Goal: Transaction & Acquisition: Purchase product/service

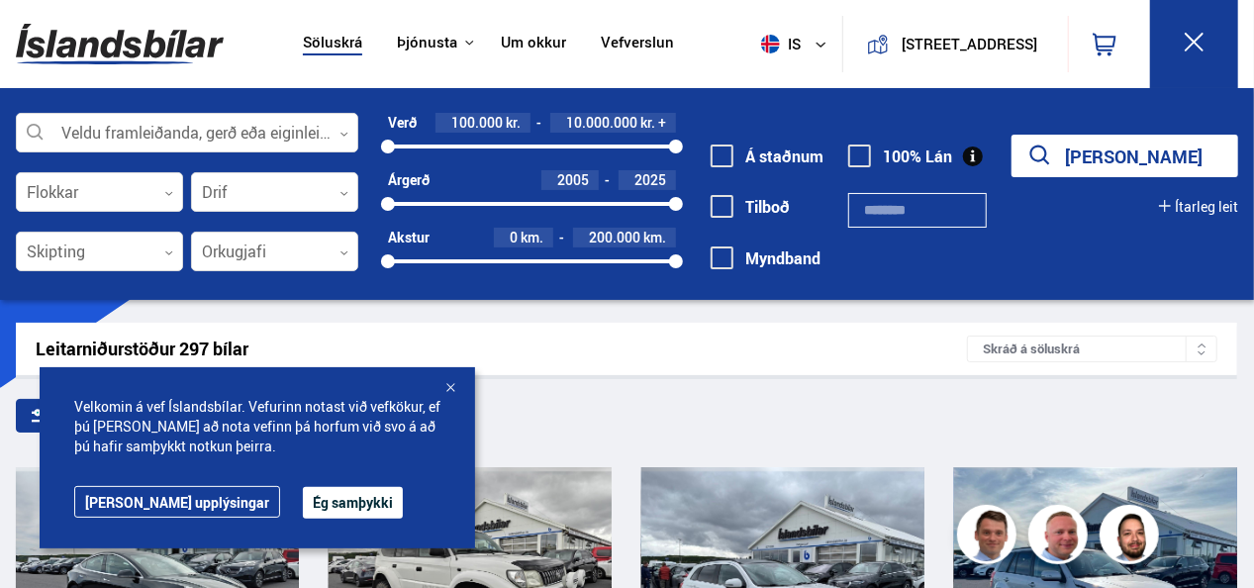
click at [447, 387] on div at bounding box center [450, 389] width 20 height 20
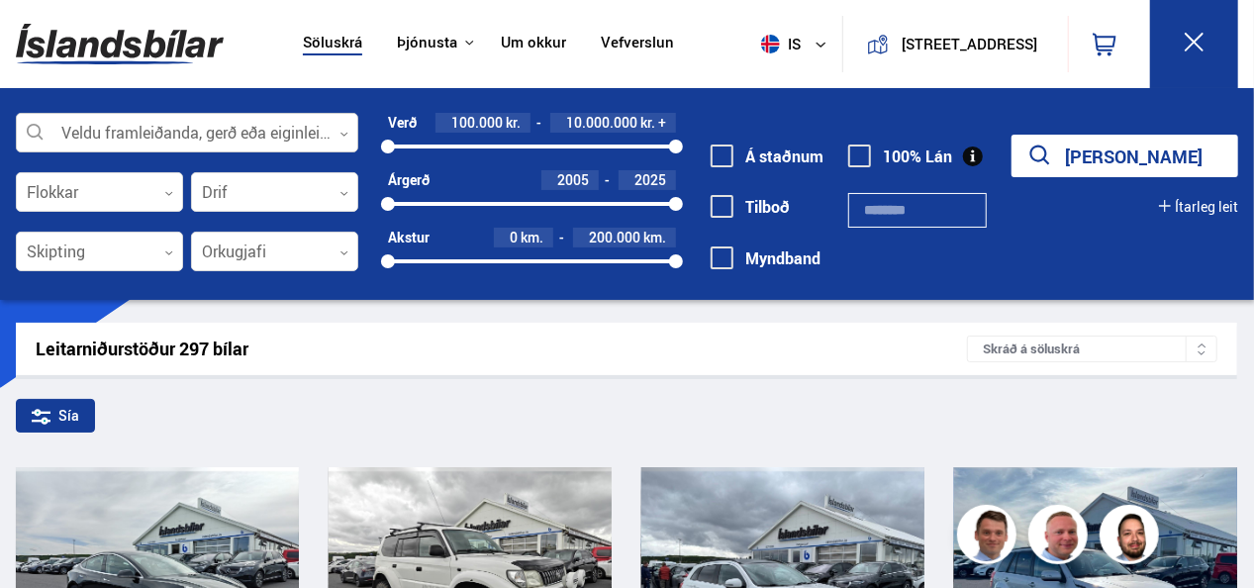
click at [172, 127] on div at bounding box center [187, 134] width 342 height 40
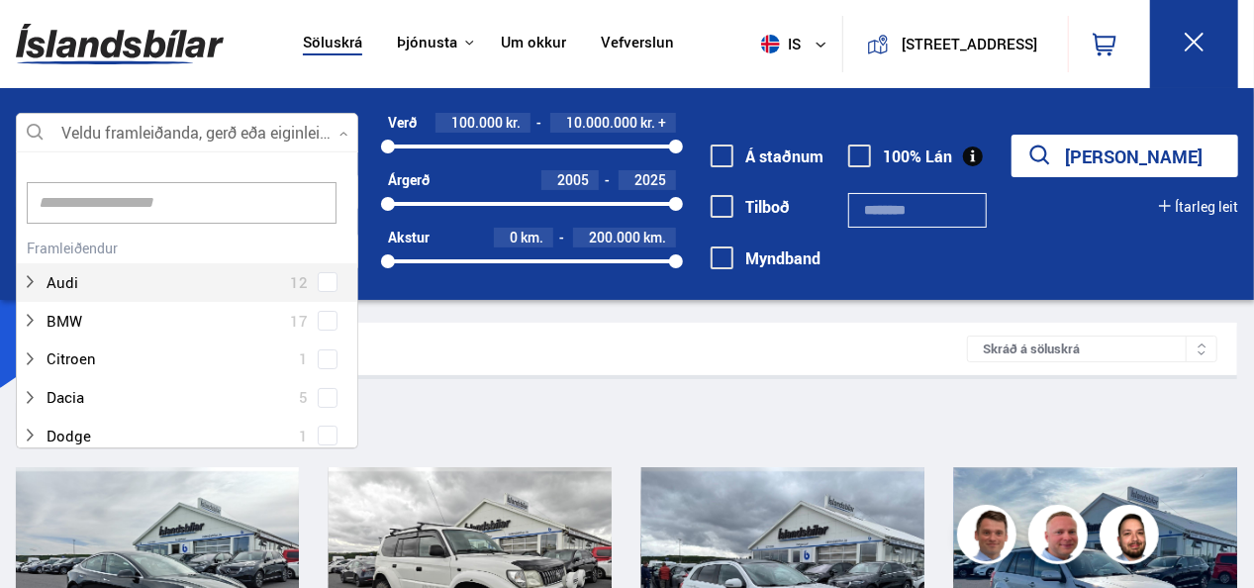
scroll to position [295, 337]
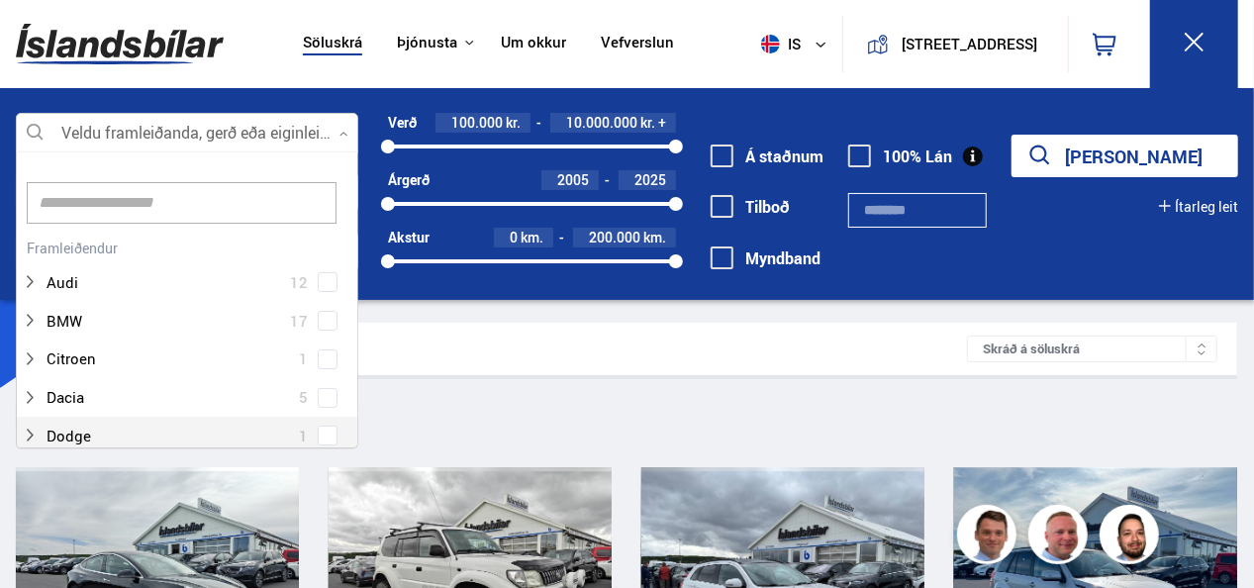
click at [352, 429] on div "Dodge 1" at bounding box center [187, 436] width 340 height 39
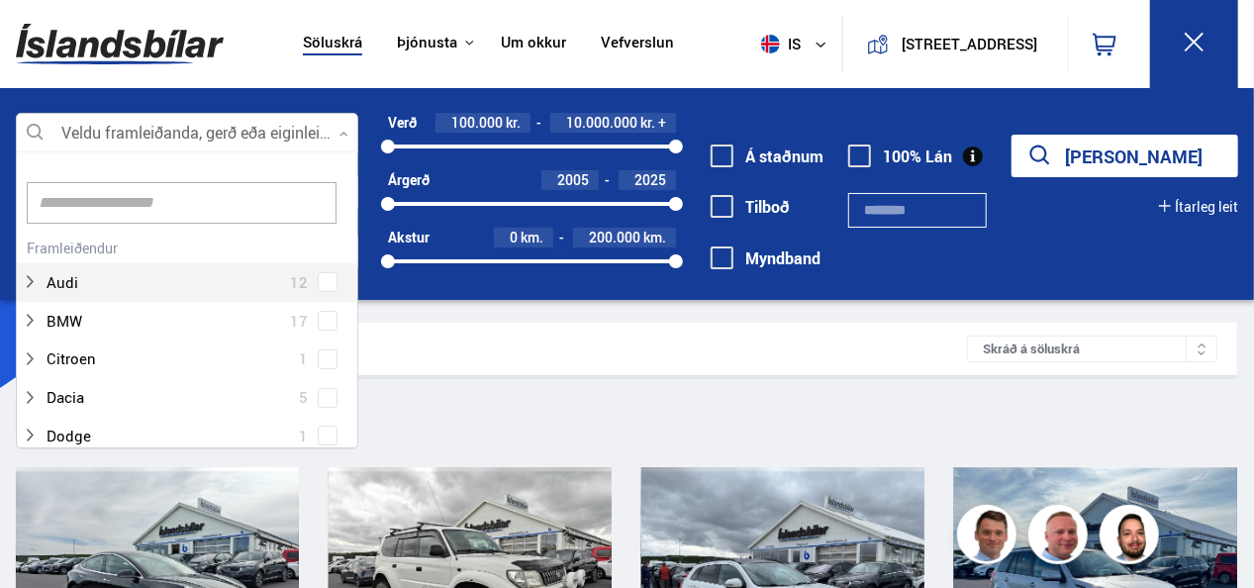
drag, startPoint x: 352, startPoint y: 429, endPoint x: 346, endPoint y: 184, distance: 244.5
click at [346, 184] on div "Hreinsa valið Audi 12 BMW 17 Citroen 1 Dacia 5 Dodge 1 Ducati 1 Fiat 4 Ford 12 …" at bounding box center [187, 299] width 342 height 297
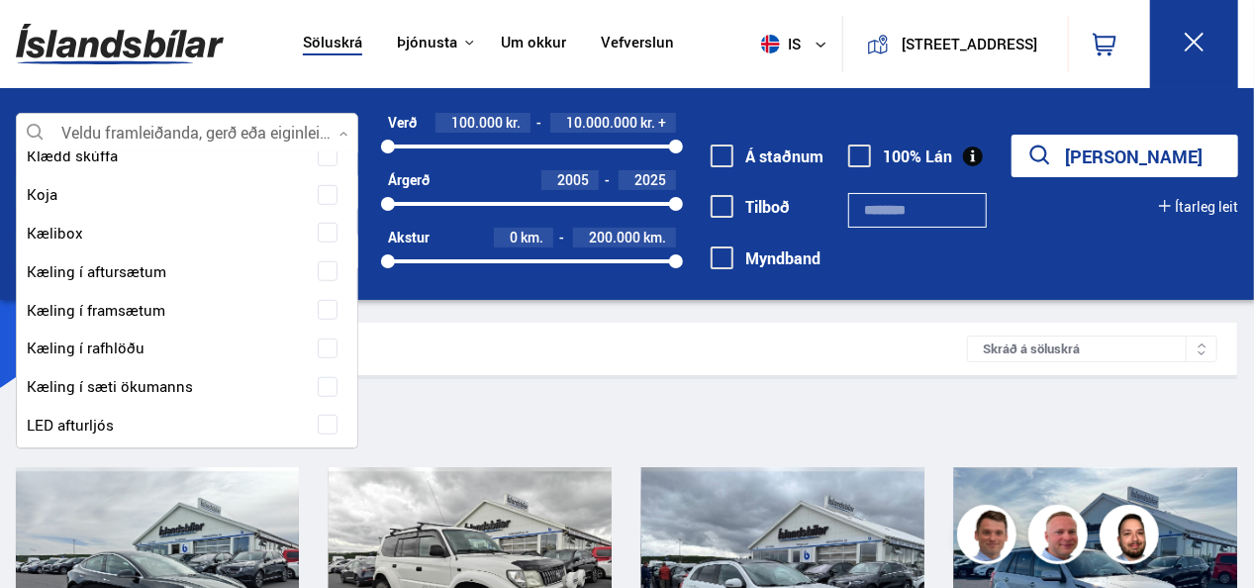
scroll to position [7996, 0]
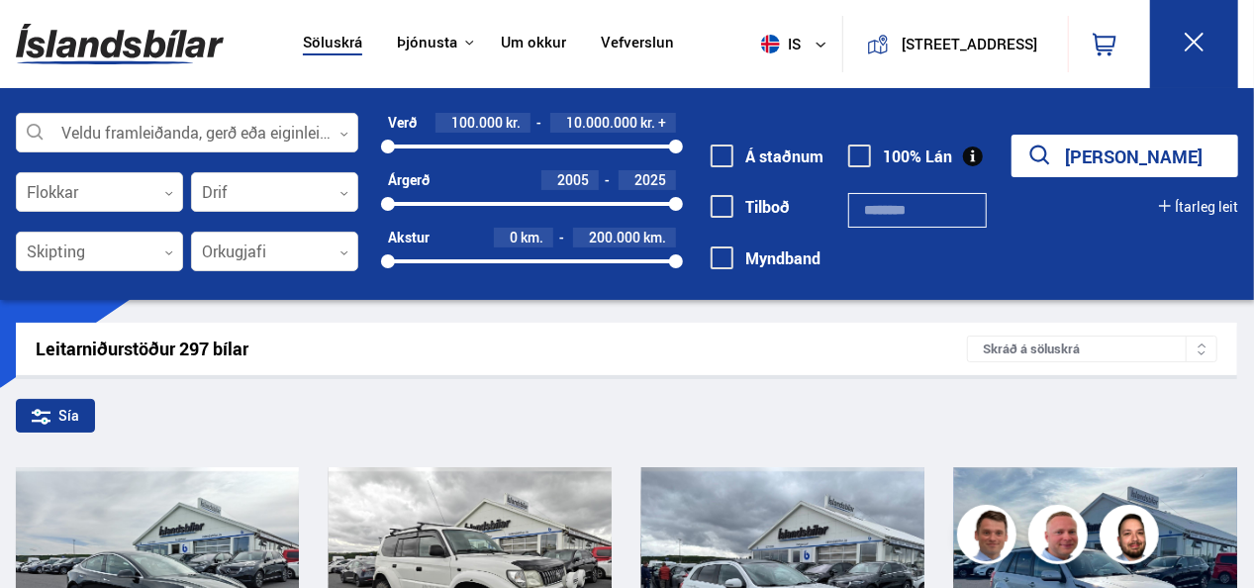
click at [394, 352] on div "Leitarniðurstöður 297 bílar" at bounding box center [501, 348] width 931 height 21
click at [192, 127] on div at bounding box center [187, 134] width 342 height 40
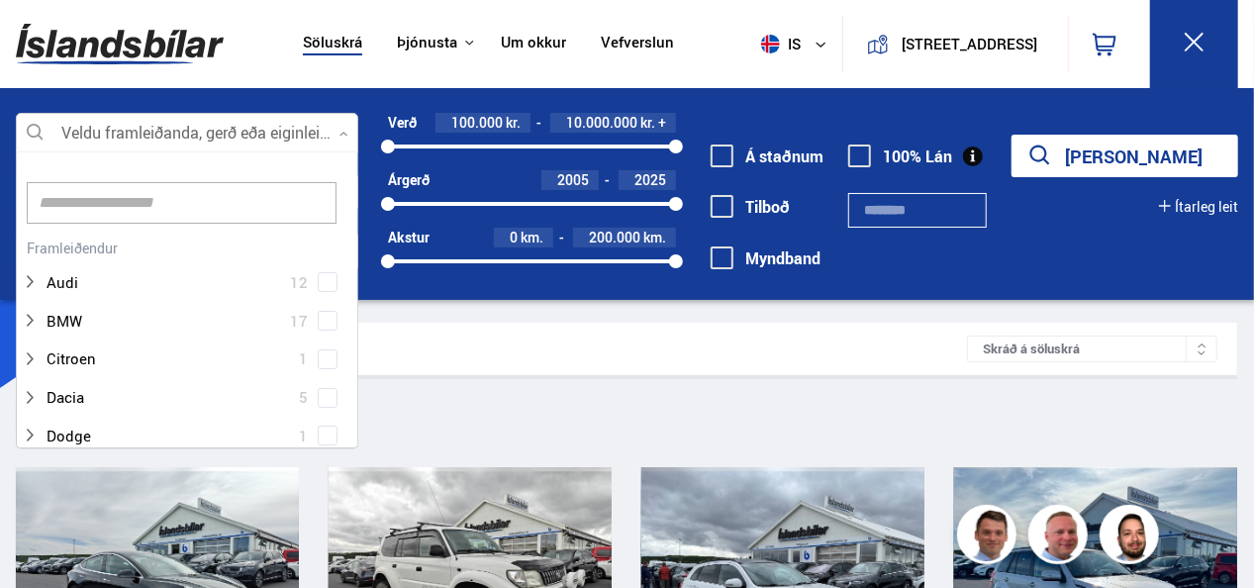
scroll to position [295, 337]
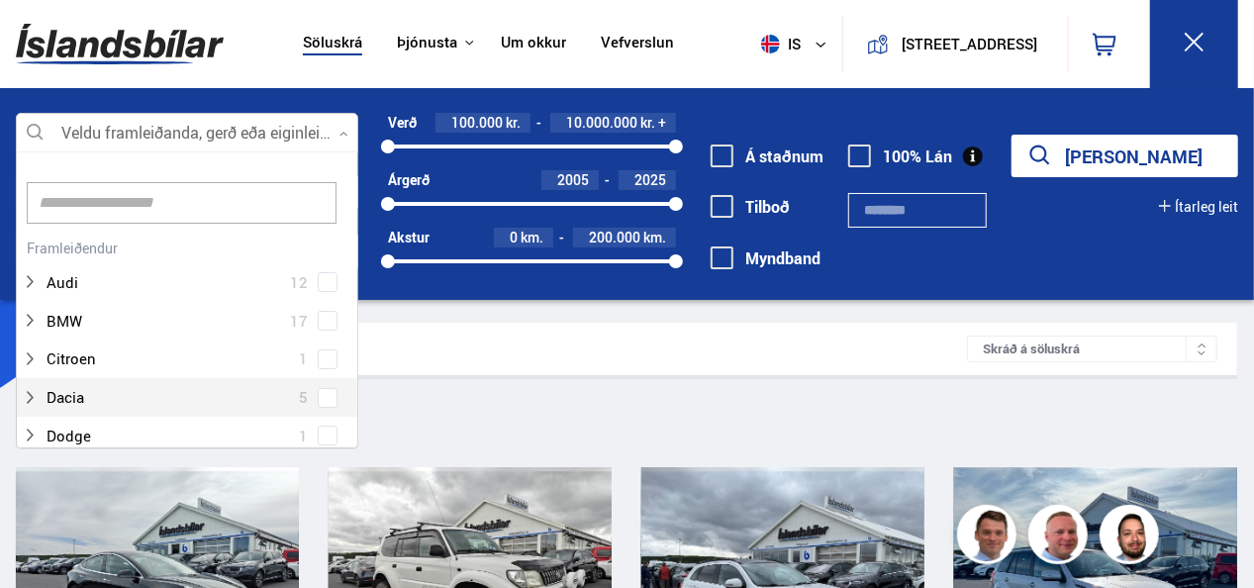
click at [350, 392] on div "Dacia 5" at bounding box center [187, 397] width 340 height 39
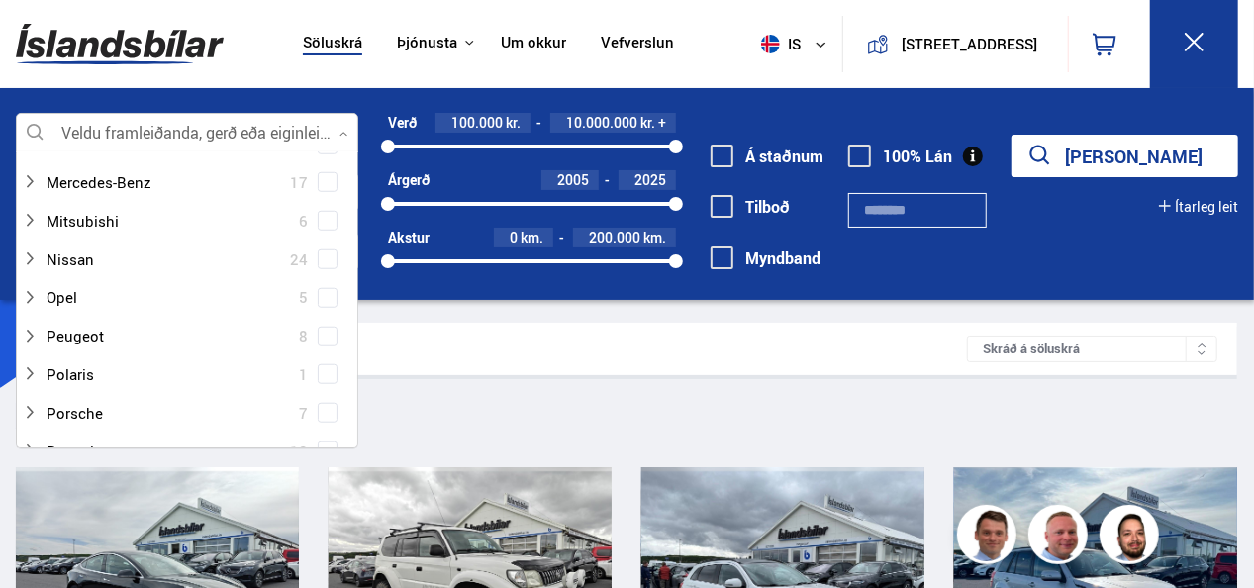
scroll to position [856, 0]
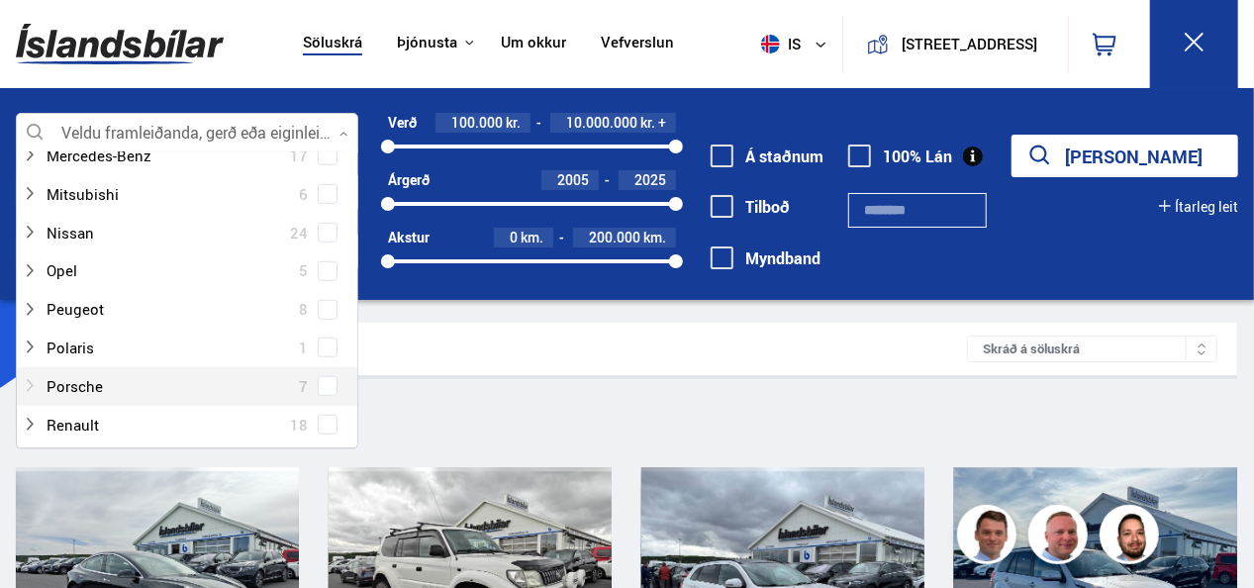
click at [78, 378] on div at bounding box center [167, 386] width 291 height 29
click at [77, 380] on div at bounding box center [167, 386] width 291 height 29
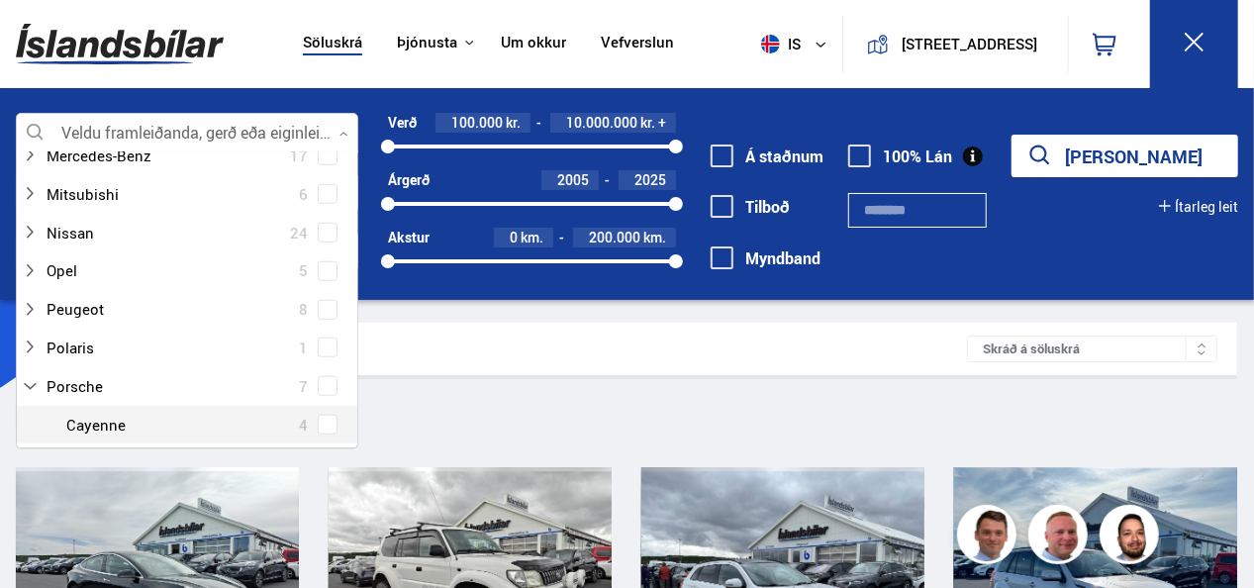
click at [101, 422] on div at bounding box center [206, 425] width 291 height 29
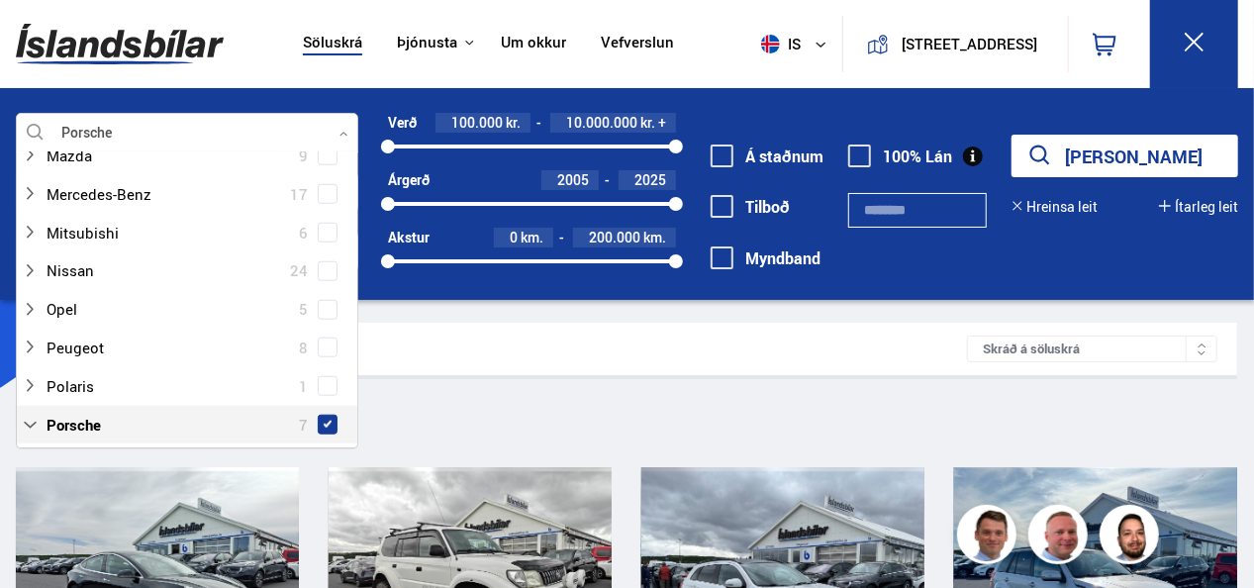
click at [324, 421] on span at bounding box center [328, 425] width 8 height 8
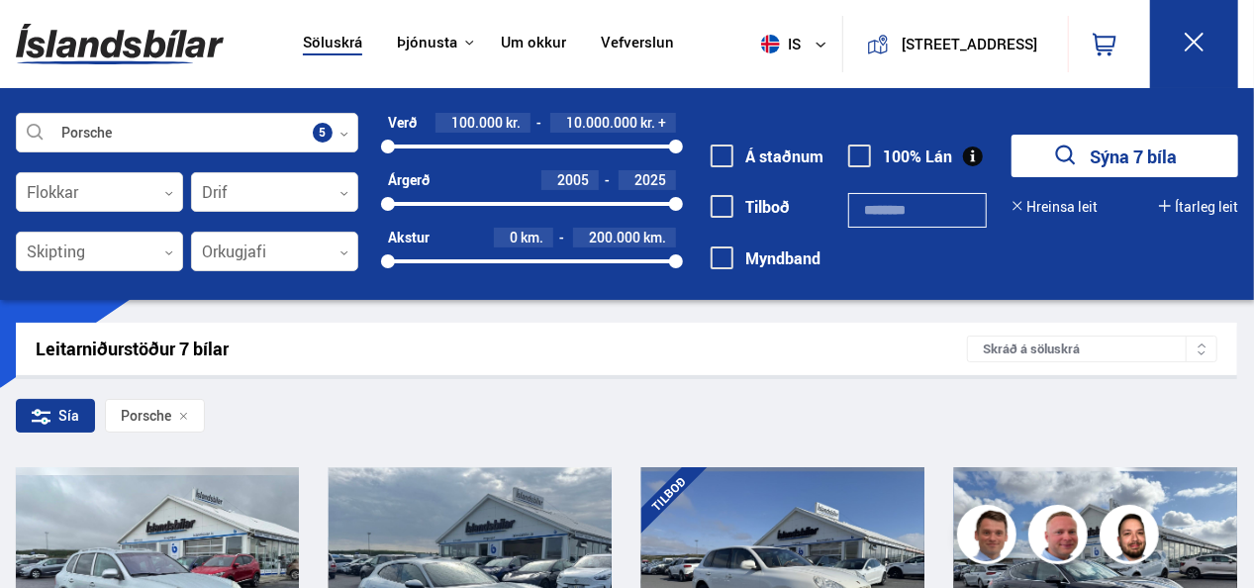
drag, startPoint x: 1245, startPoint y: 74, endPoint x: 1245, endPoint y: 116, distance: 41.6
click at [1245, 116] on div "Söluskrá Þjónusta Íslandsbílar [DOMAIN_NAME] Íslandsvörn Leiðbeiningar Um okkur…" at bounding box center [627, 150] width 1254 height 300
drag, startPoint x: 1245, startPoint y: 116, endPoint x: 1254, endPoint y: 210, distance: 94.4
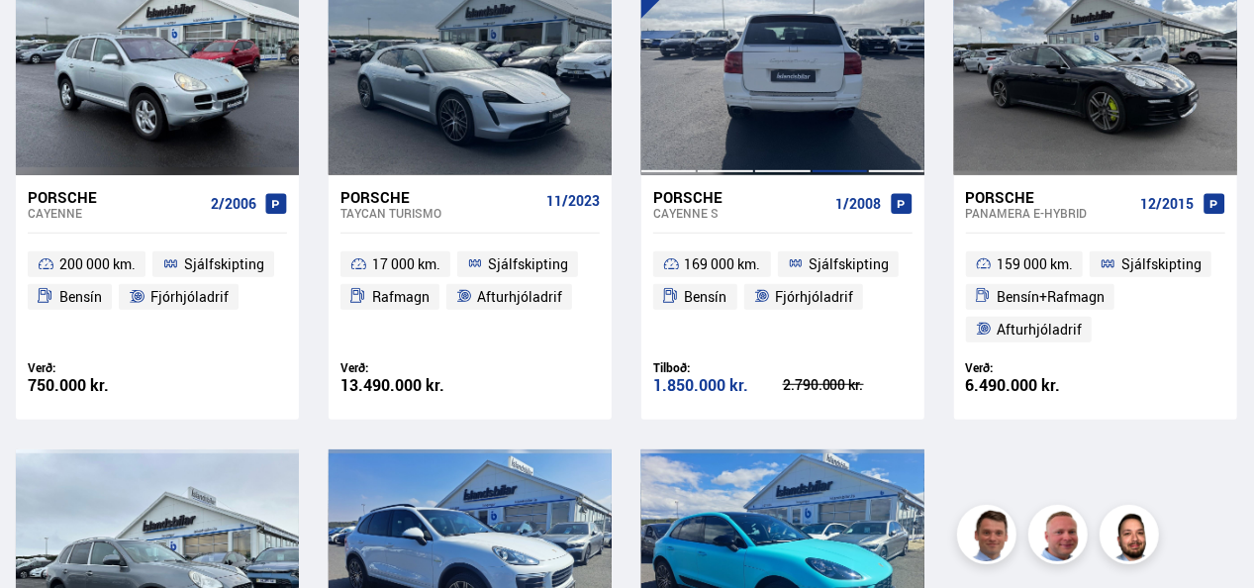
click at [818, 101] on div at bounding box center [840, 63] width 57 height 222
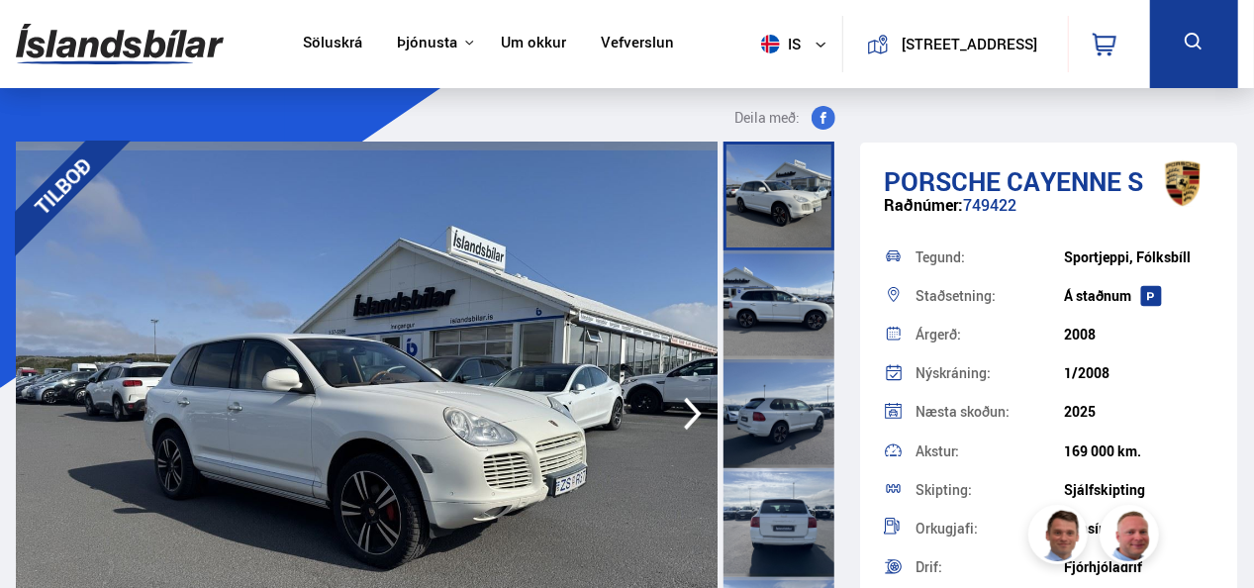
click at [415, 241] on img at bounding box center [367, 414] width 703 height 544
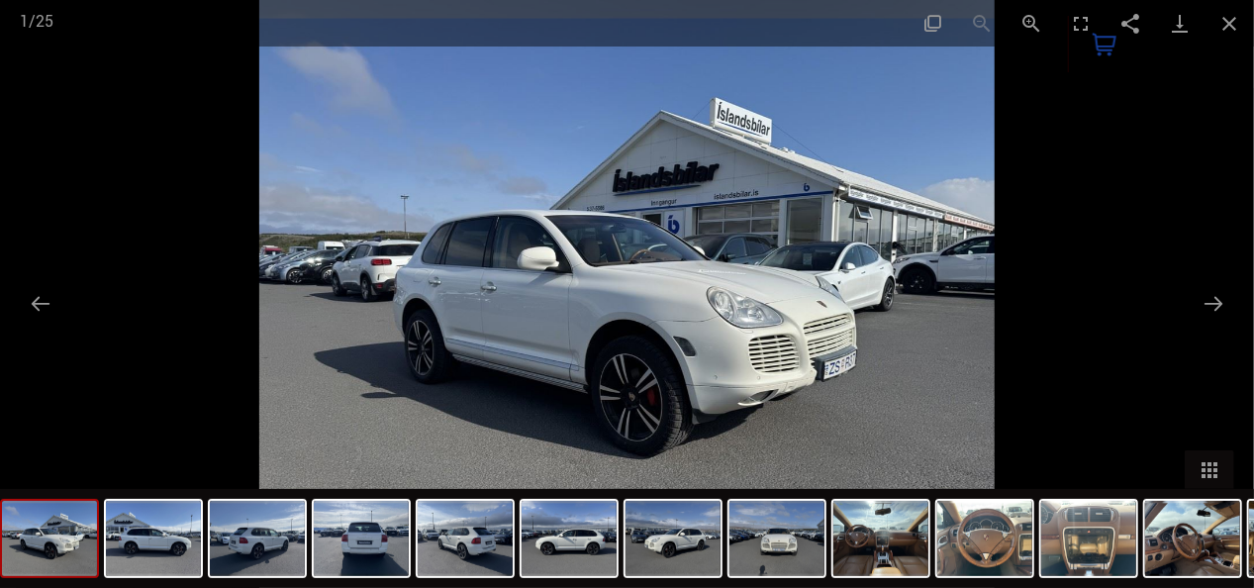
click at [415, 241] on img at bounding box center [626, 294] width 735 height 588
click at [1215, 302] on button "Next slide" at bounding box center [1214, 303] width 42 height 39
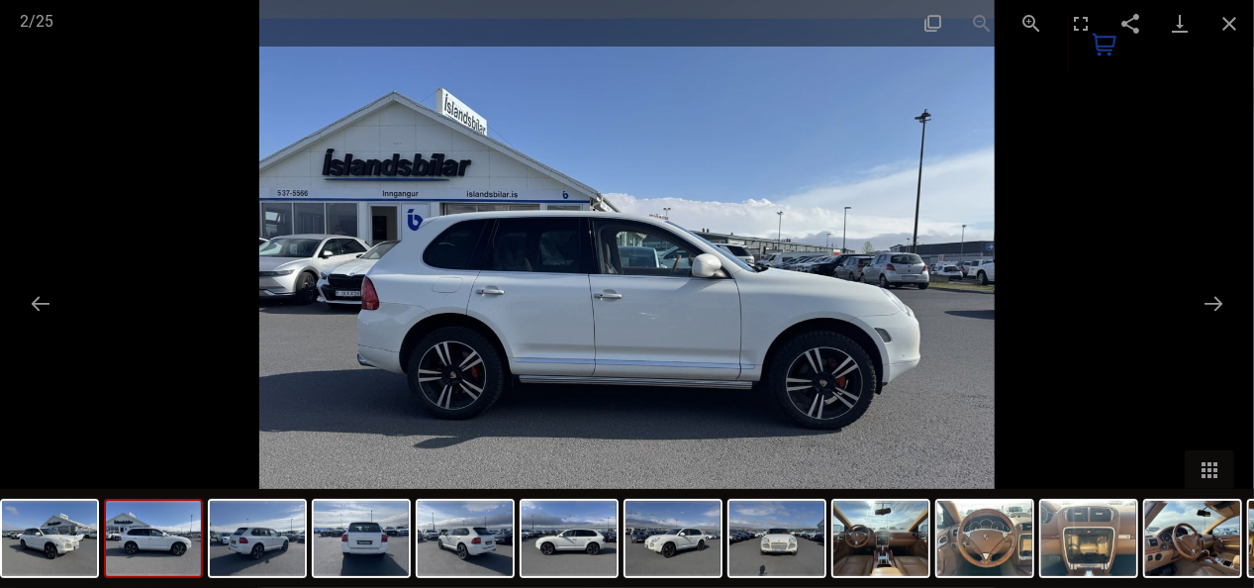
click at [799, 307] on img at bounding box center [626, 294] width 735 height 588
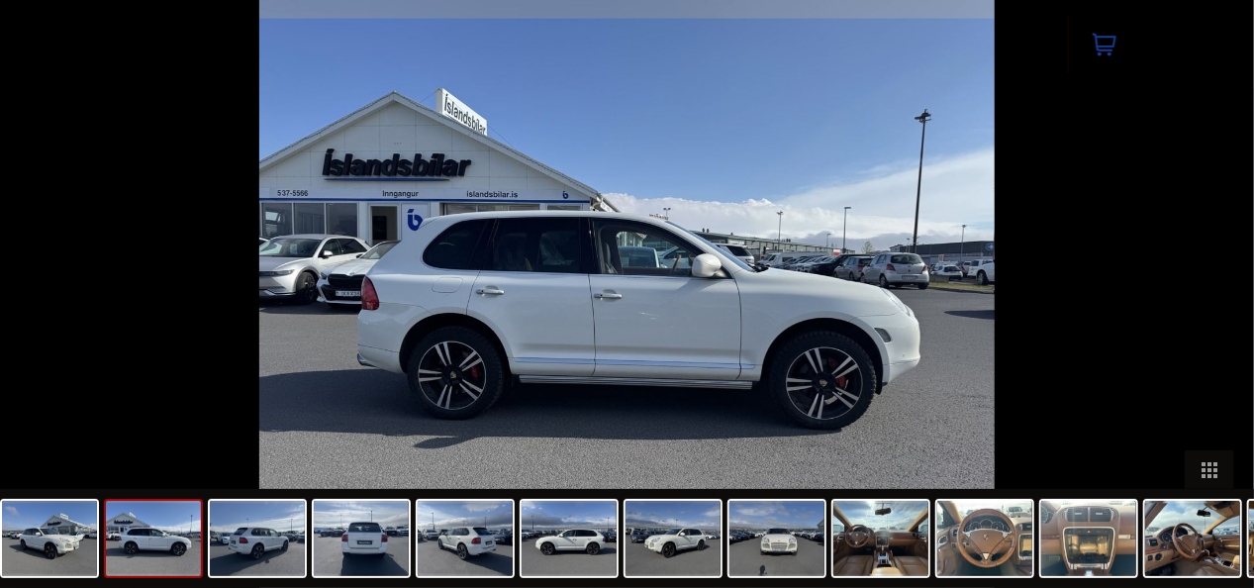
click at [1216, 301] on button "Next slide" at bounding box center [1224, 303] width 42 height 39
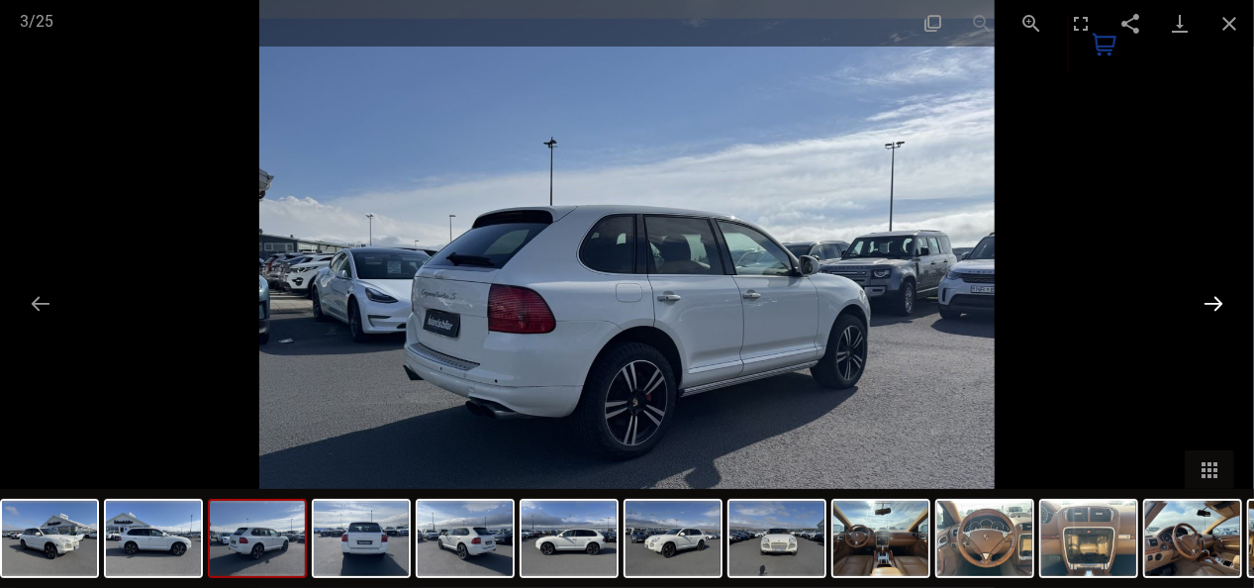
click at [1216, 301] on button "Next slide" at bounding box center [1214, 303] width 42 height 39
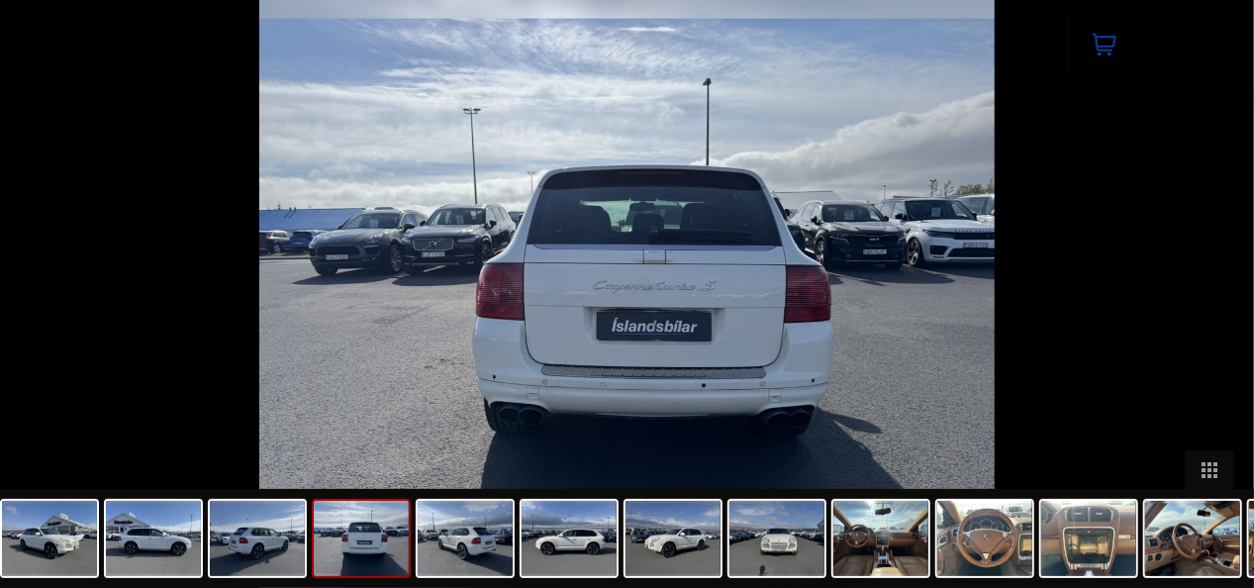
click at [1216, 301] on button "Next slide" at bounding box center [1224, 303] width 42 height 39
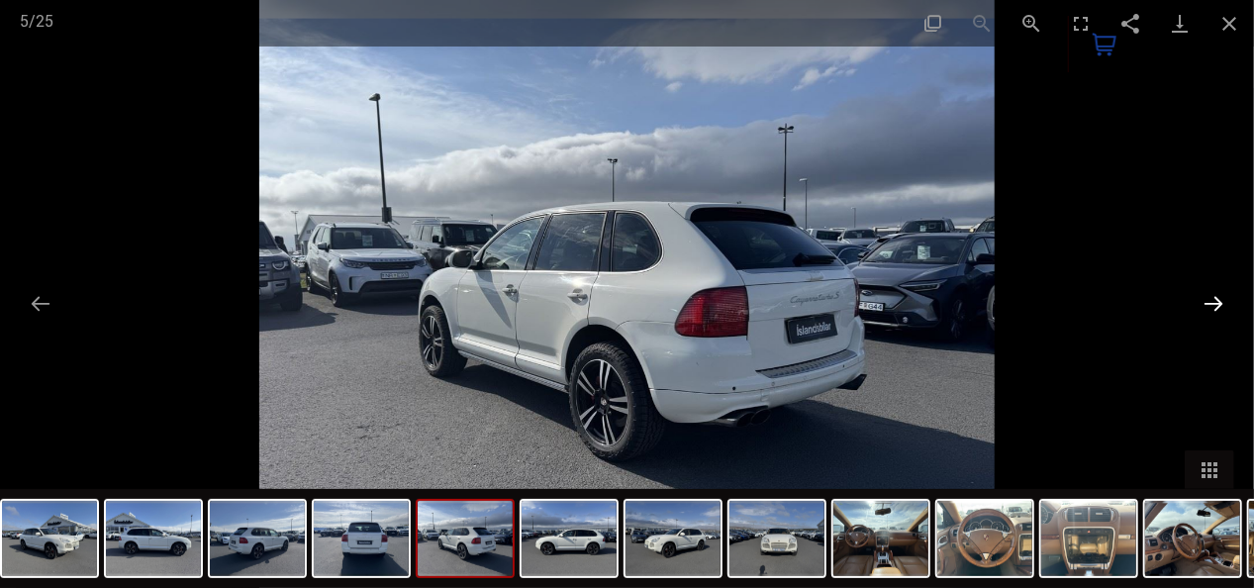
click at [1216, 301] on button "Next slide" at bounding box center [1214, 303] width 42 height 39
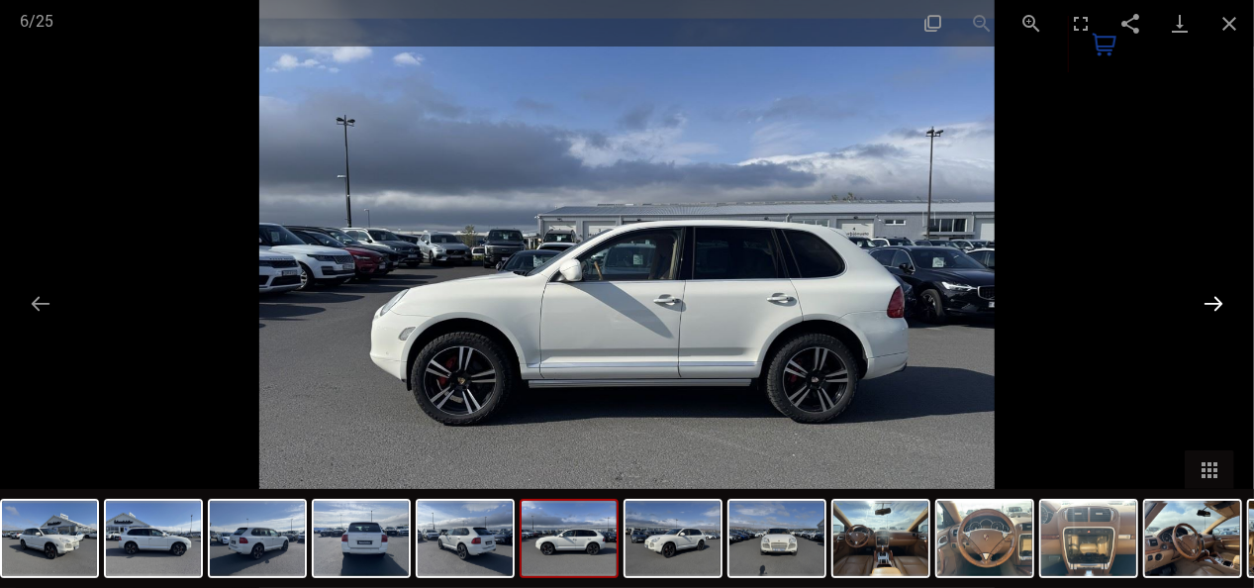
click at [1216, 301] on button "Next slide" at bounding box center [1214, 303] width 42 height 39
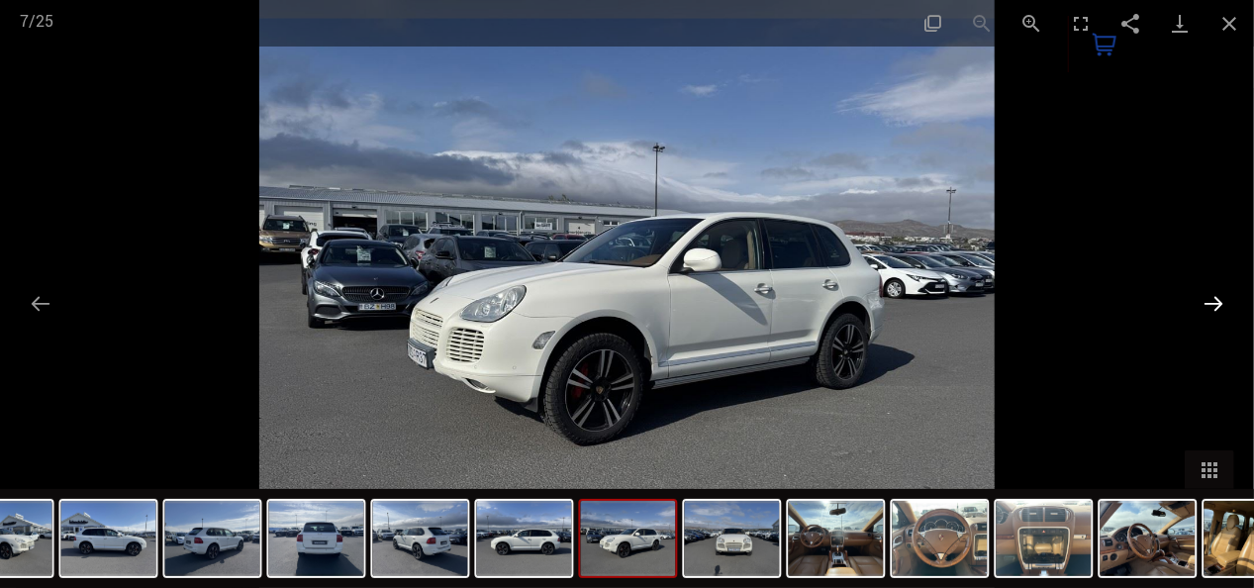
click at [1216, 301] on button "Next slide" at bounding box center [1214, 303] width 42 height 39
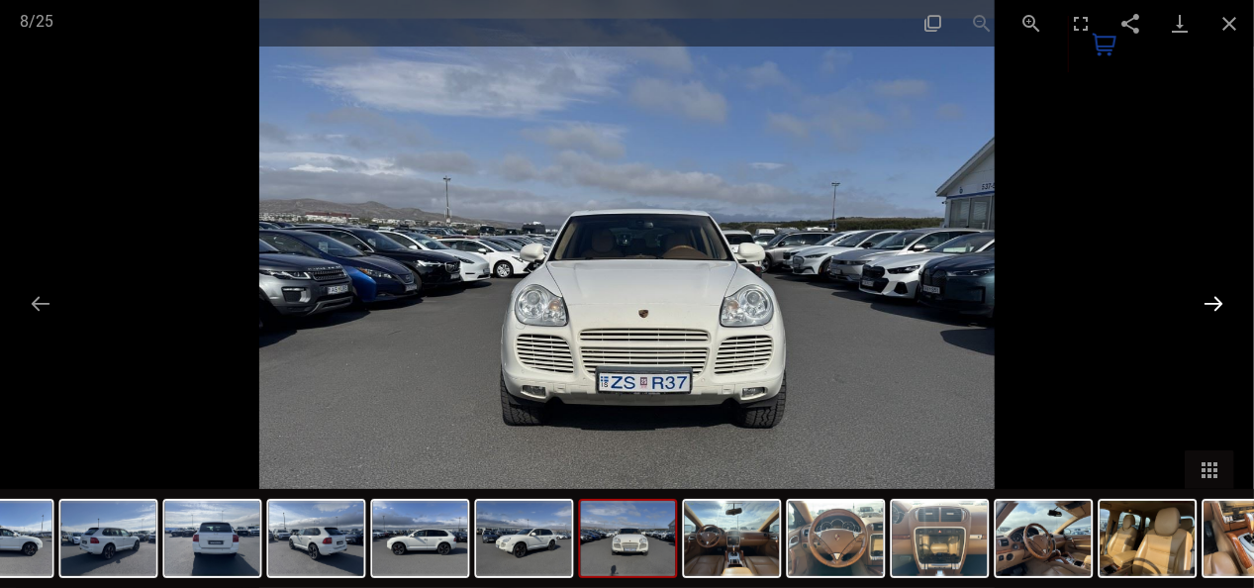
click at [1216, 301] on button "Next slide" at bounding box center [1214, 303] width 42 height 39
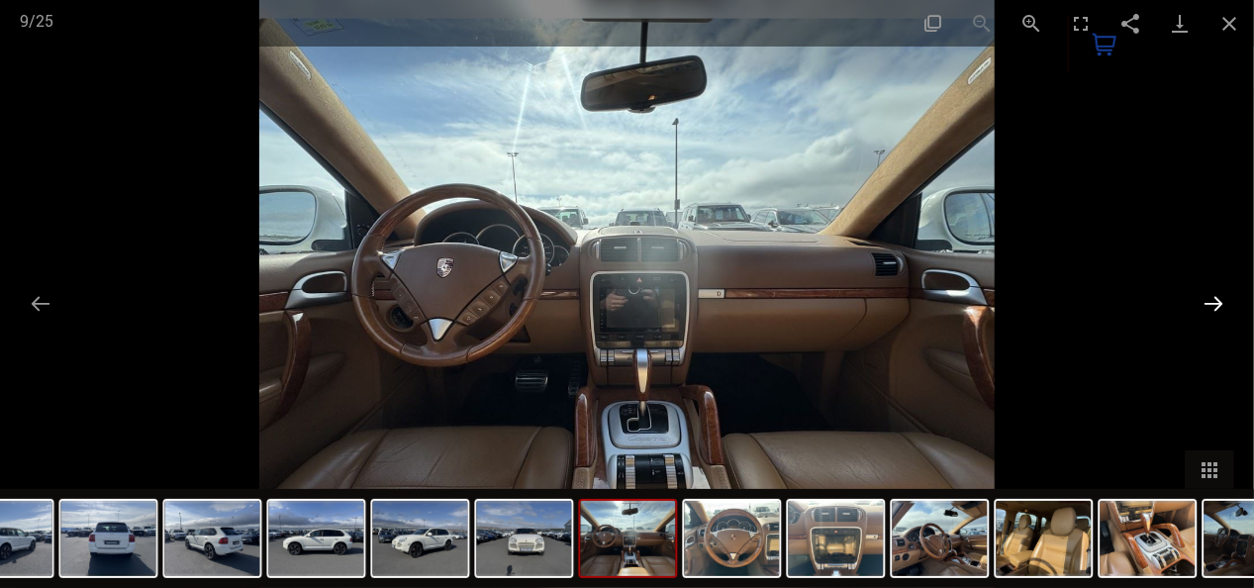
click at [1216, 301] on button "Next slide" at bounding box center [1214, 303] width 42 height 39
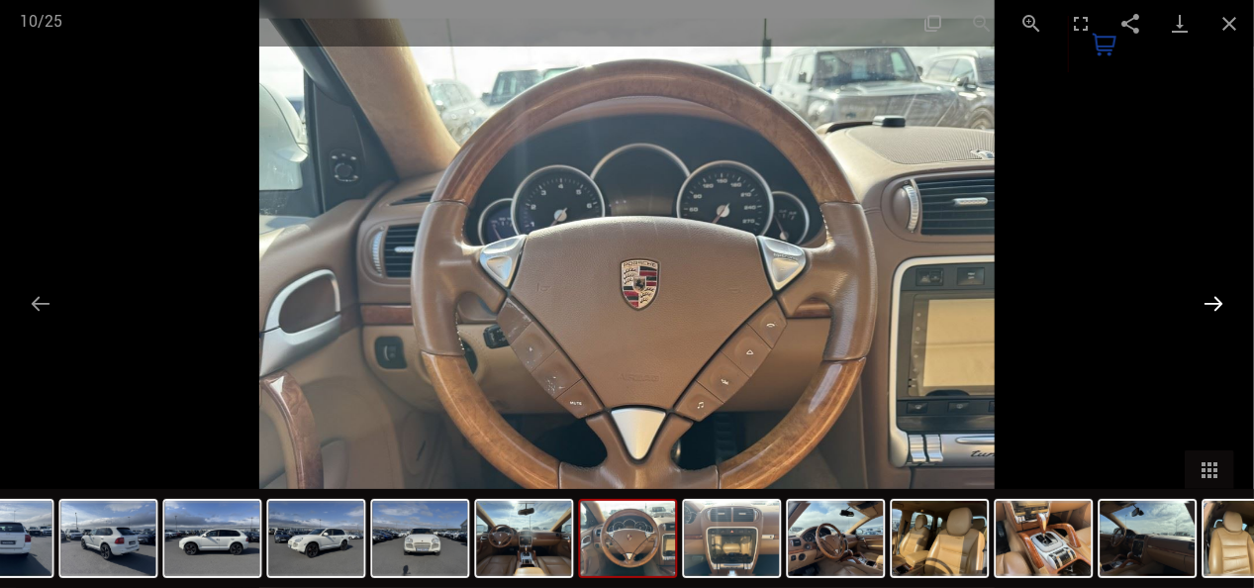
click at [1216, 301] on button "Next slide" at bounding box center [1214, 303] width 42 height 39
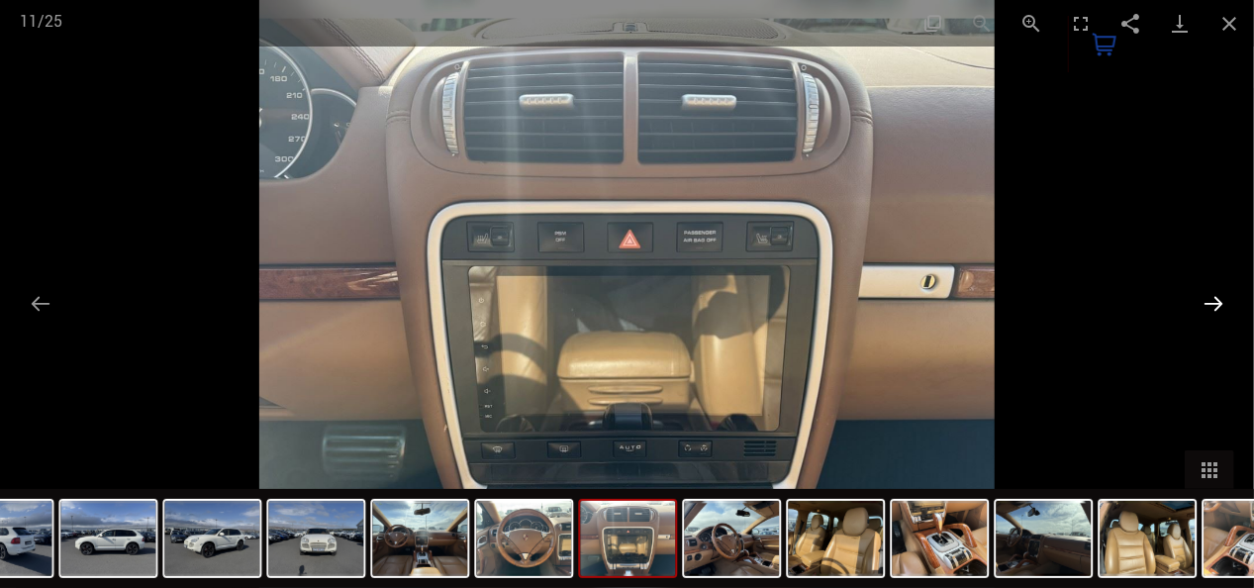
click at [1216, 301] on button "Next slide" at bounding box center [1214, 303] width 42 height 39
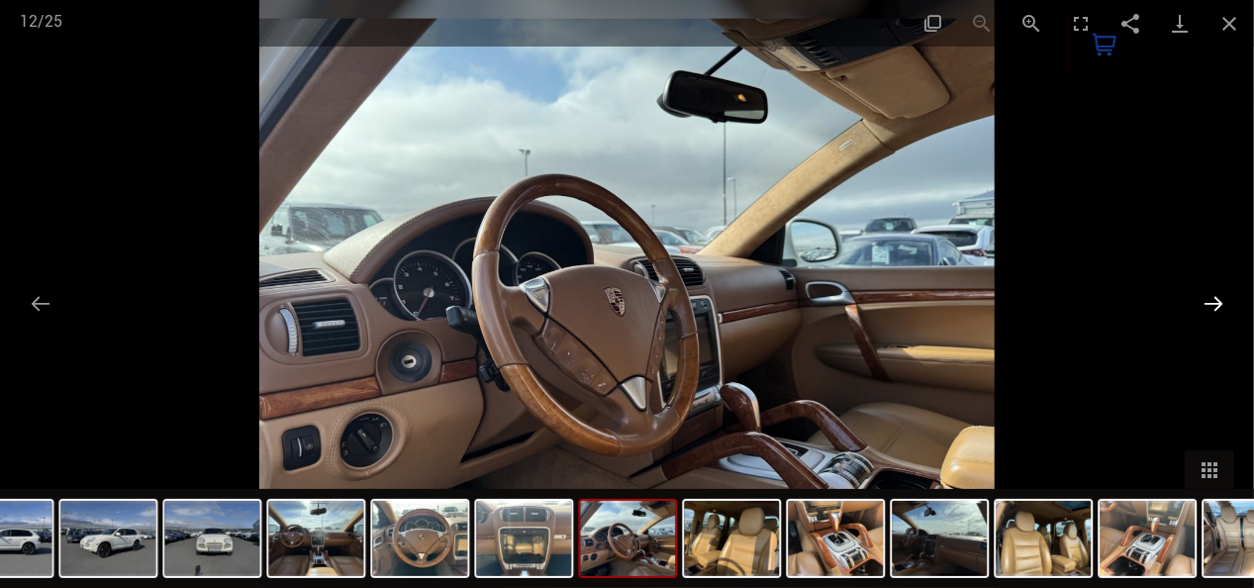
click at [1216, 301] on button "Next slide" at bounding box center [1214, 303] width 42 height 39
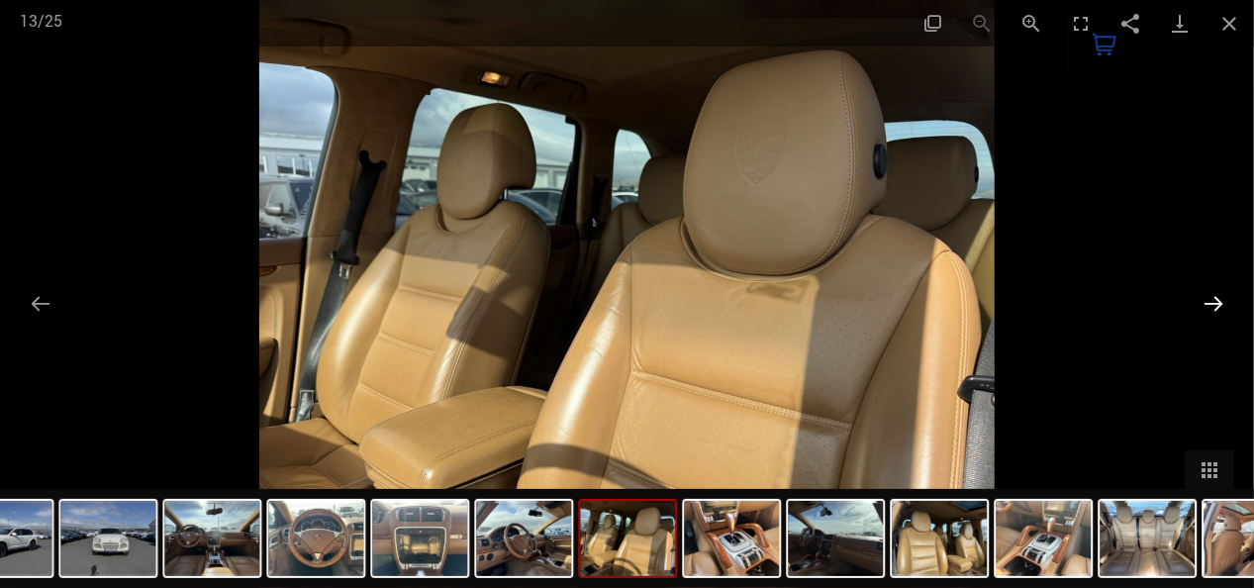
click at [1216, 301] on button "Next slide" at bounding box center [1214, 303] width 42 height 39
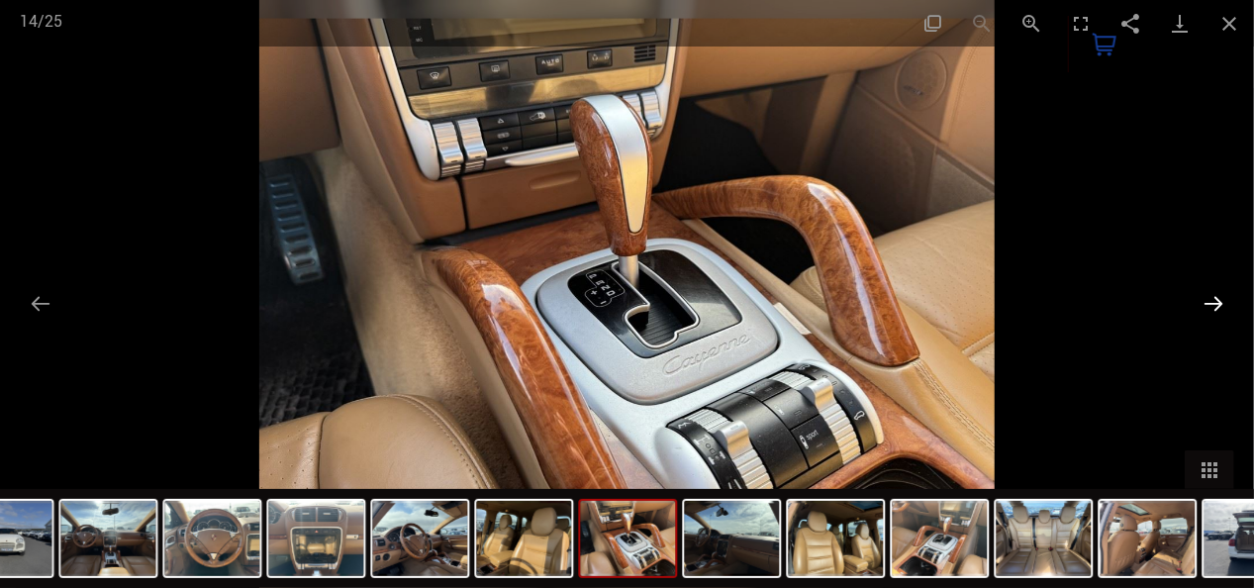
click at [1216, 301] on button "Next slide" at bounding box center [1214, 303] width 42 height 39
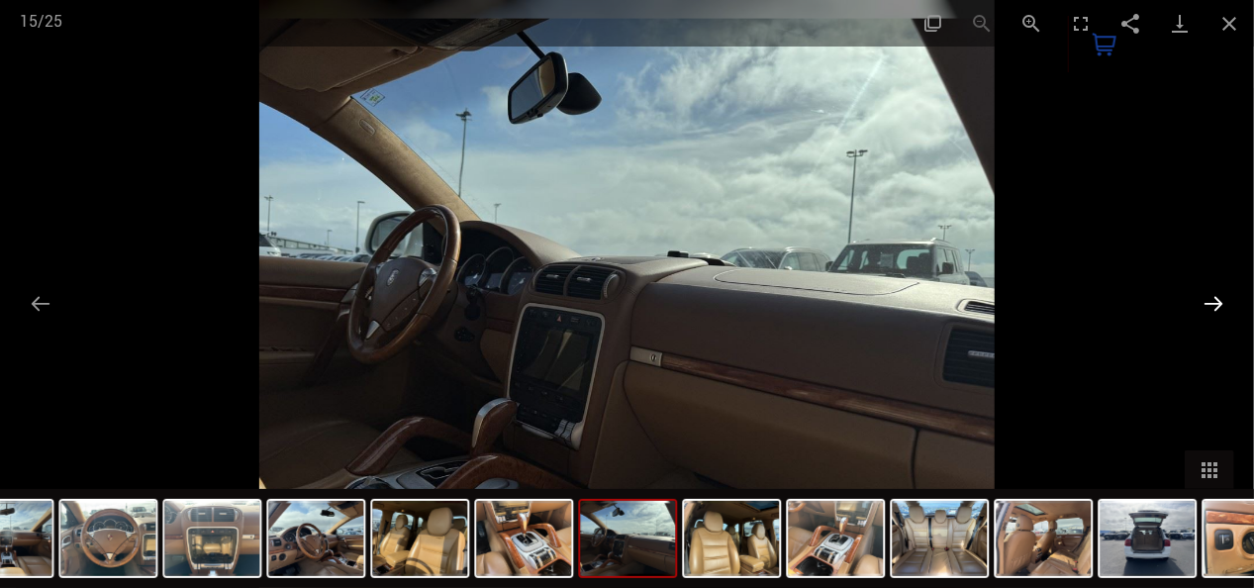
click at [1216, 301] on button "Next slide" at bounding box center [1214, 303] width 42 height 39
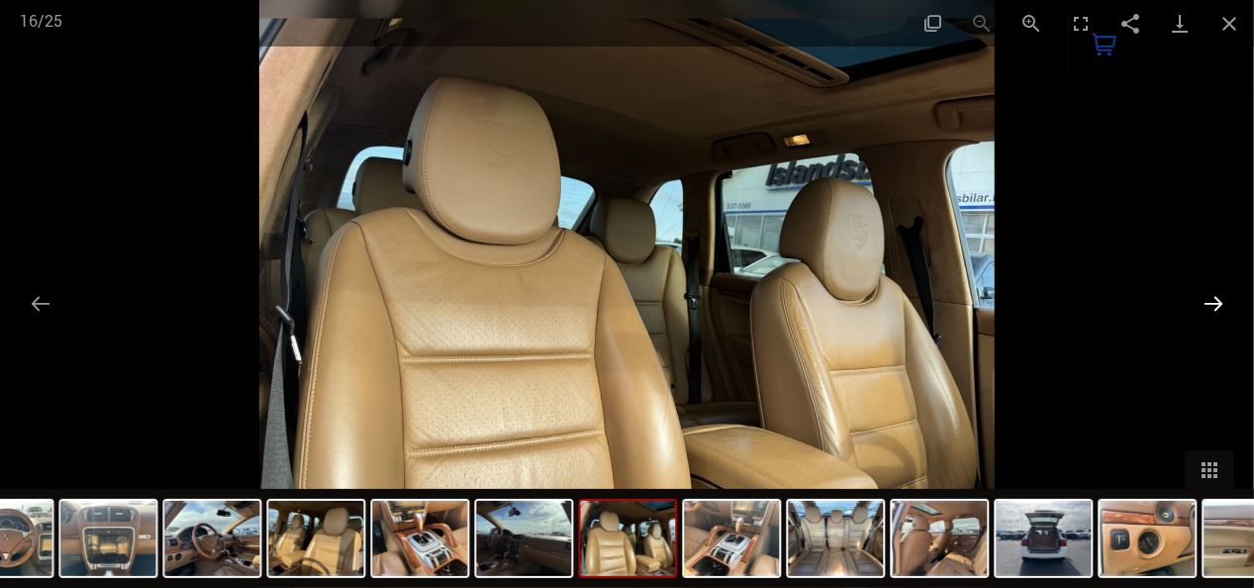
click at [1216, 301] on button "Next slide" at bounding box center [1214, 303] width 42 height 39
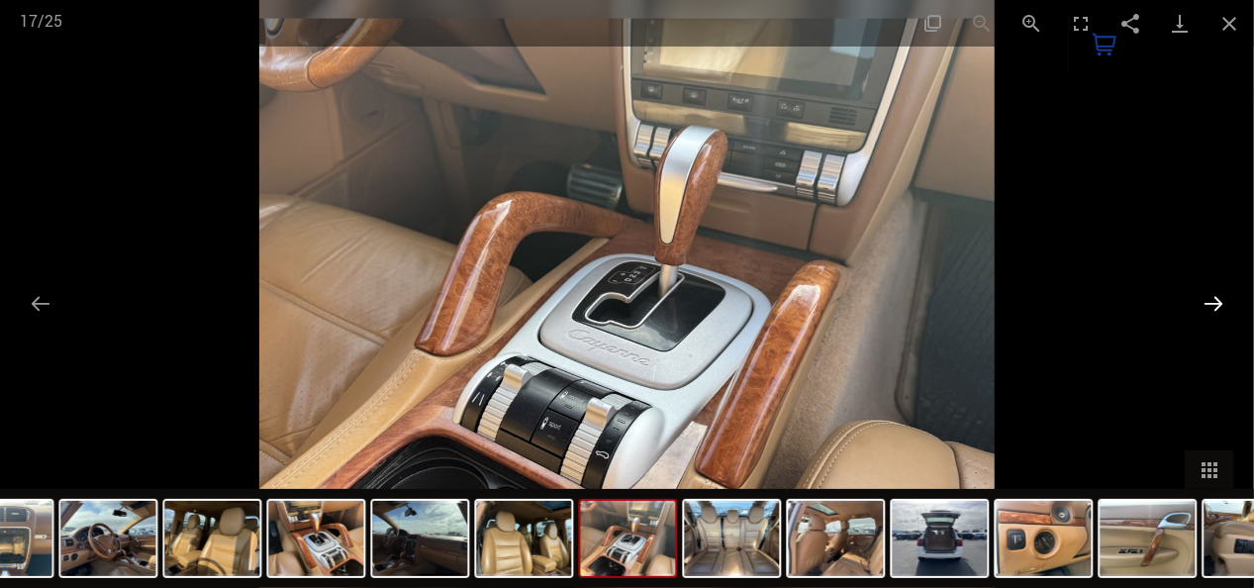
click at [1216, 301] on button "Next slide" at bounding box center [1214, 303] width 42 height 39
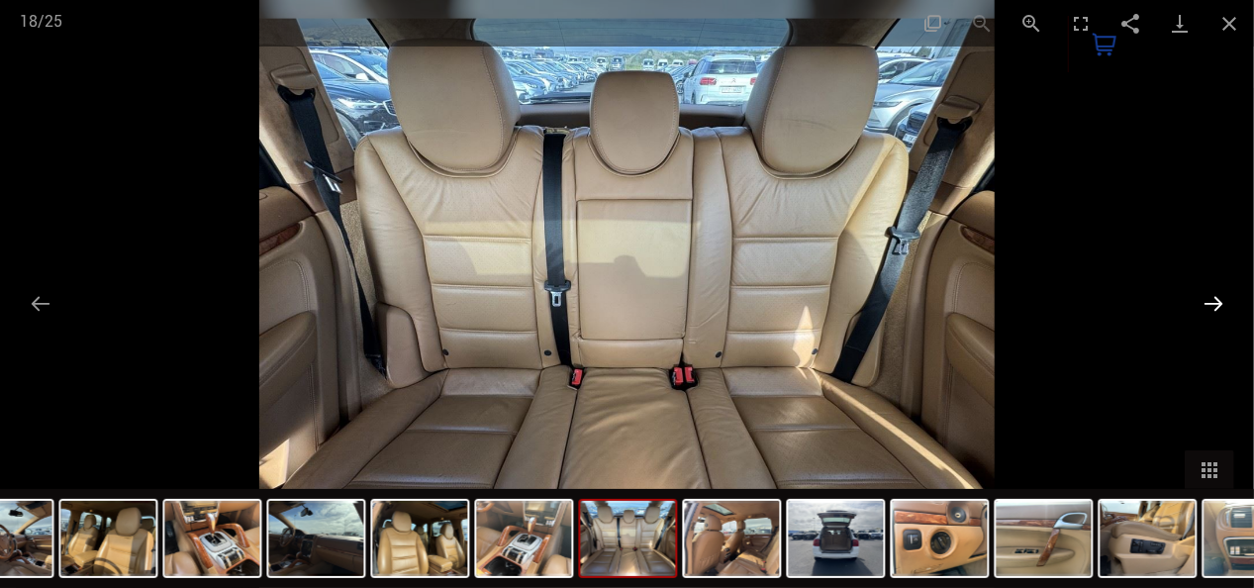
click at [1216, 301] on button "Next slide" at bounding box center [1214, 303] width 42 height 39
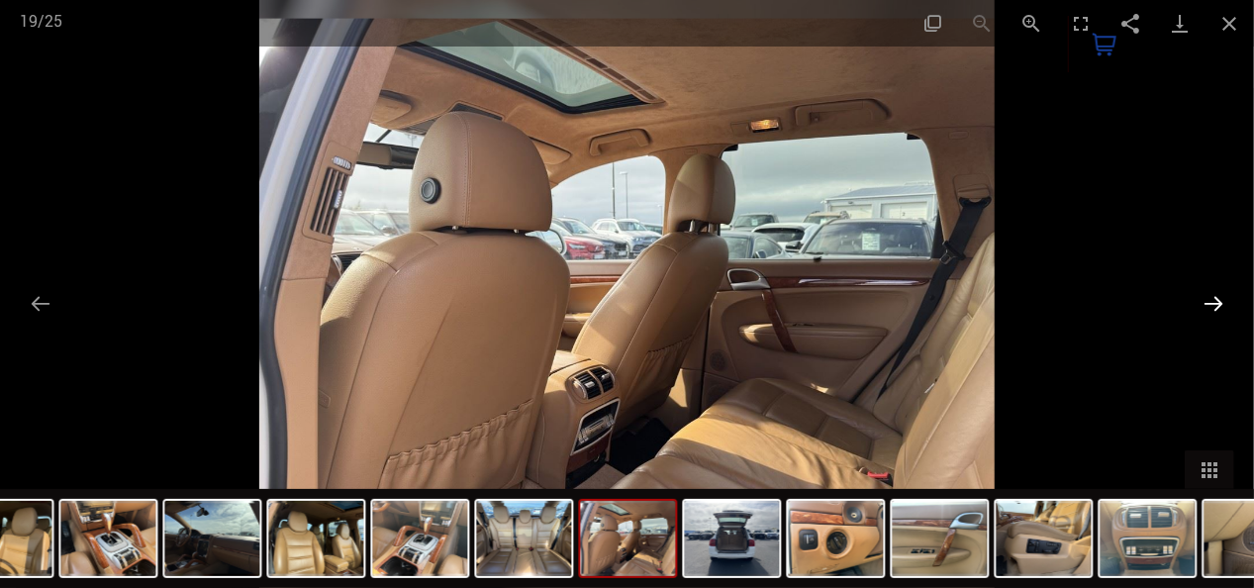
click at [1216, 301] on button "Next slide" at bounding box center [1214, 303] width 42 height 39
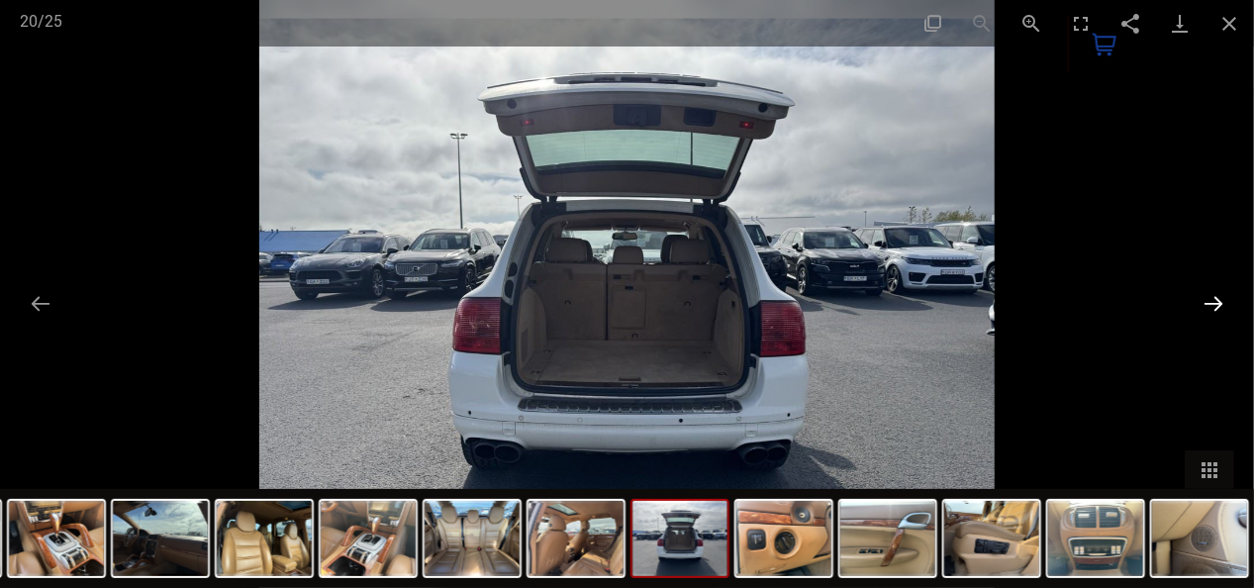
click at [1216, 301] on button "Next slide" at bounding box center [1214, 303] width 42 height 39
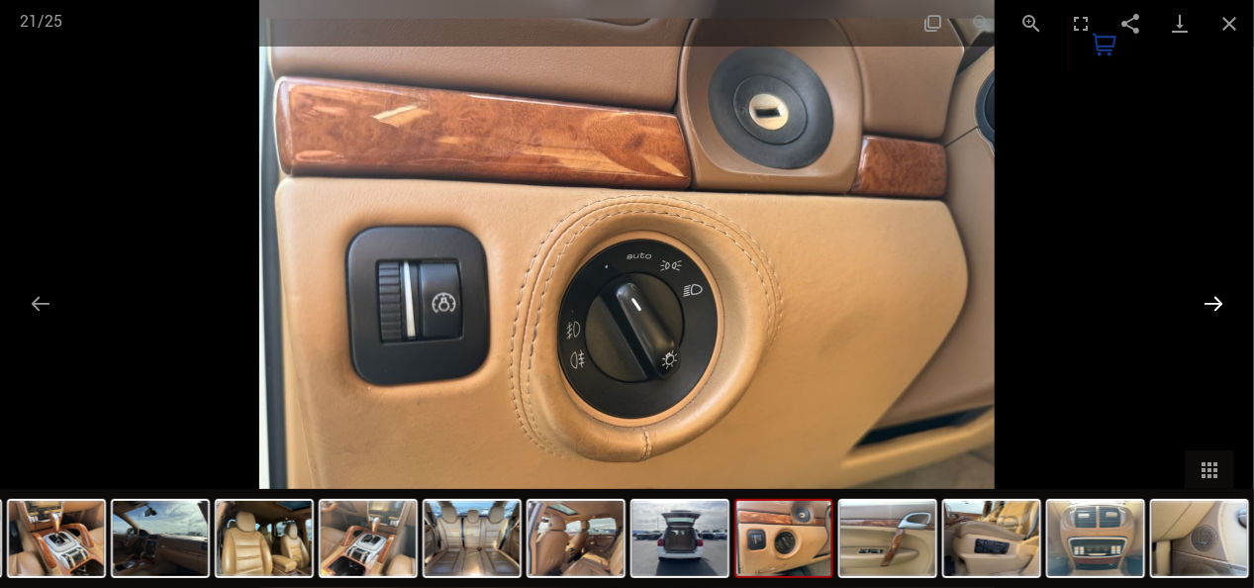
click at [1216, 301] on button "Next slide" at bounding box center [1214, 303] width 42 height 39
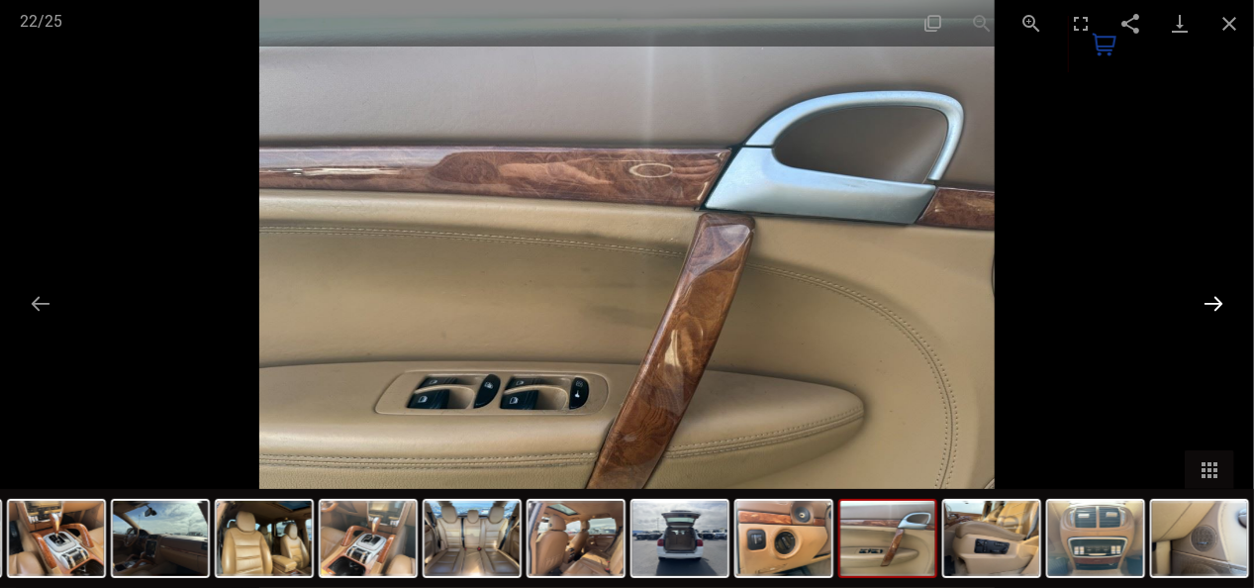
click at [1216, 301] on button "Next slide" at bounding box center [1214, 303] width 42 height 39
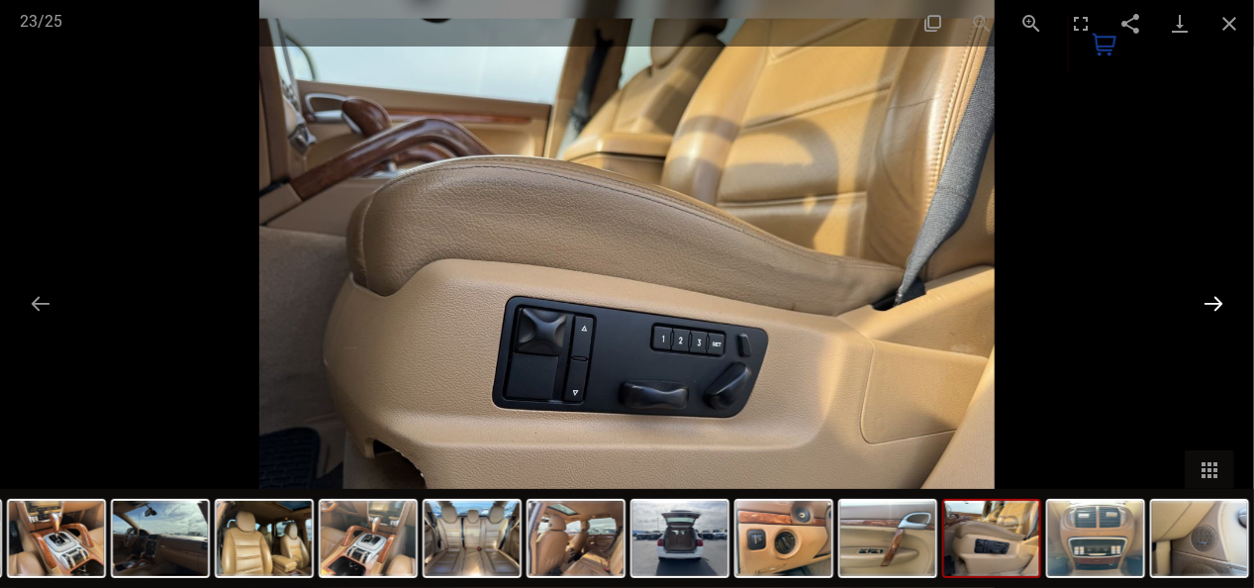
click at [1216, 301] on button "Next slide" at bounding box center [1214, 303] width 42 height 39
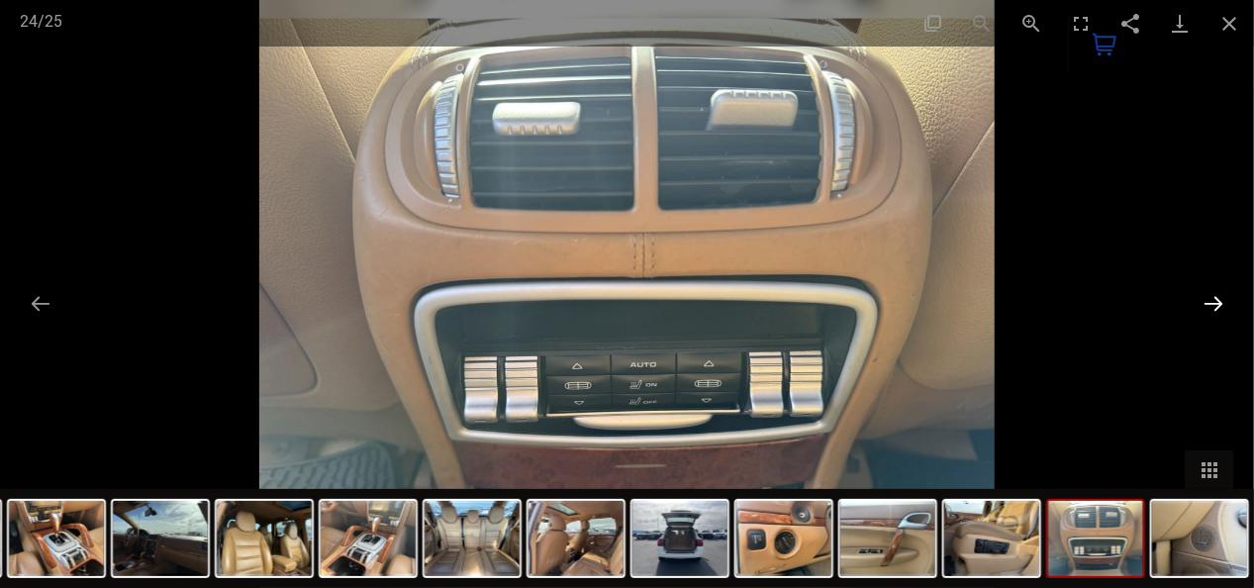
click at [1216, 301] on button "Next slide" at bounding box center [1214, 303] width 42 height 39
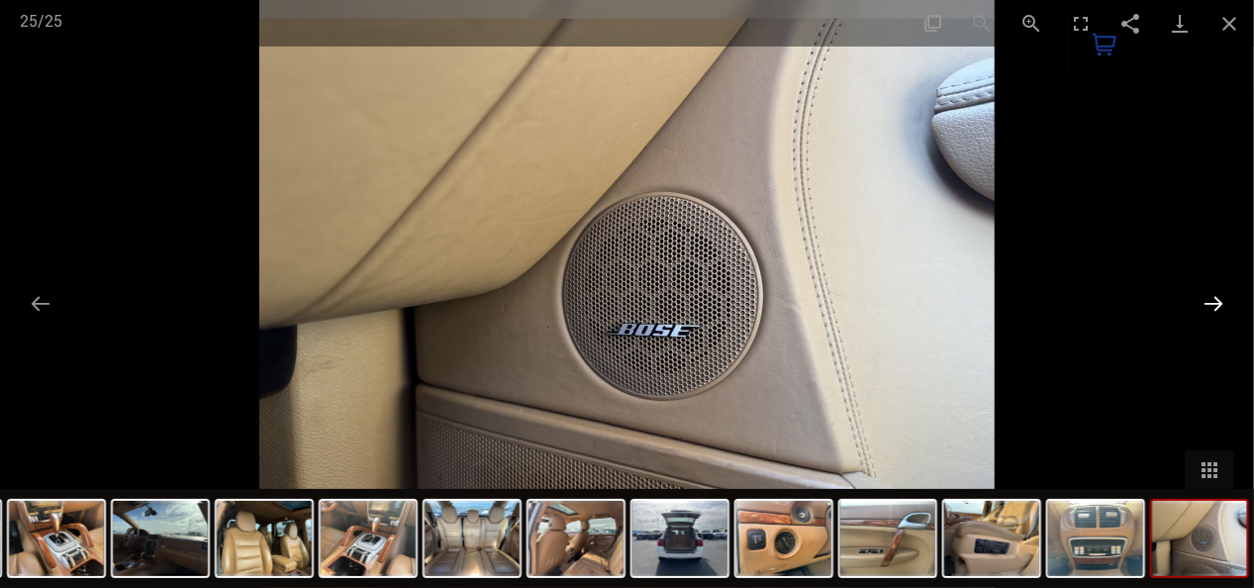
click at [1216, 301] on button "Next slide" at bounding box center [1214, 303] width 42 height 39
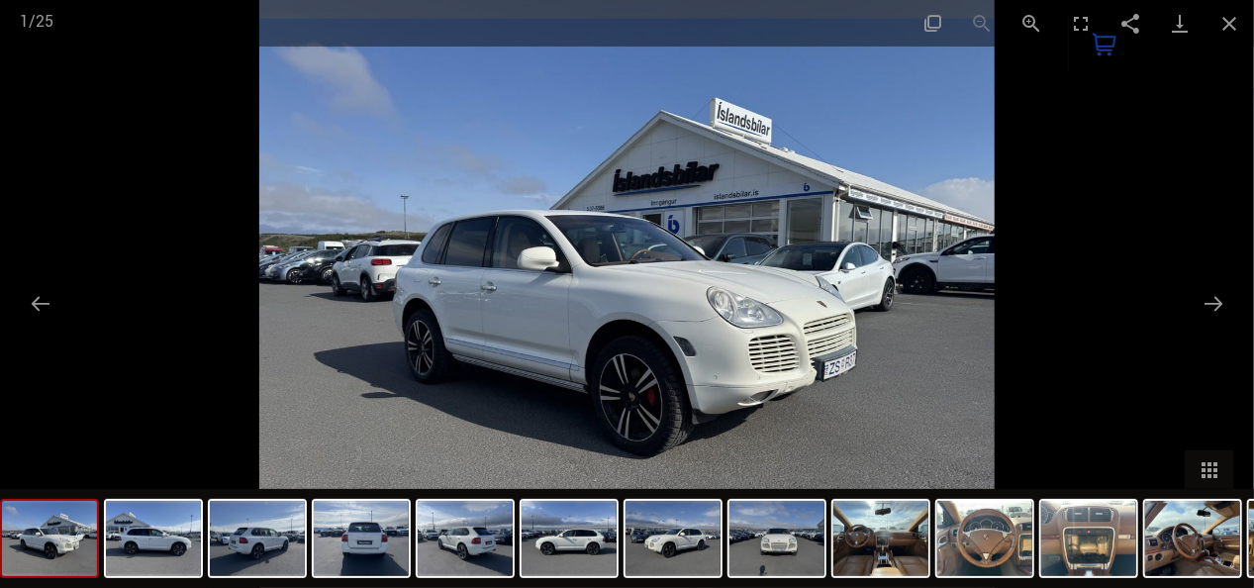
click at [736, 318] on img at bounding box center [626, 294] width 735 height 588
click at [719, 265] on img at bounding box center [626, 294] width 735 height 588
click at [165, 544] on img at bounding box center [153, 538] width 95 height 75
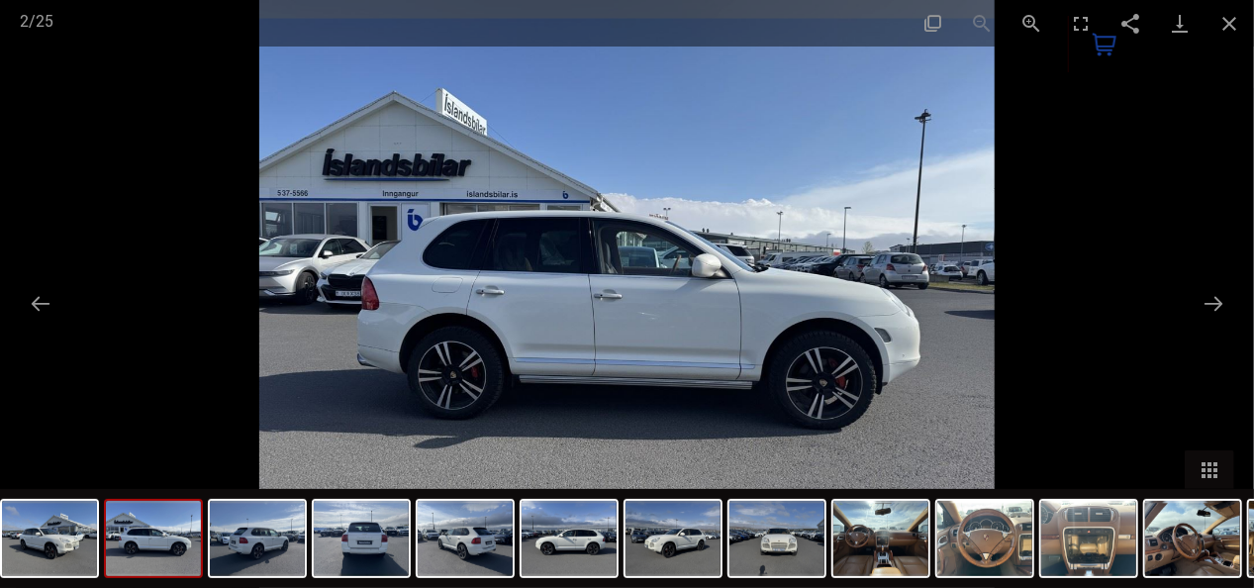
click at [498, 394] on img at bounding box center [626, 294] width 735 height 588
click at [935, 19] on button "Actual size" at bounding box center [932, 23] width 49 height 47
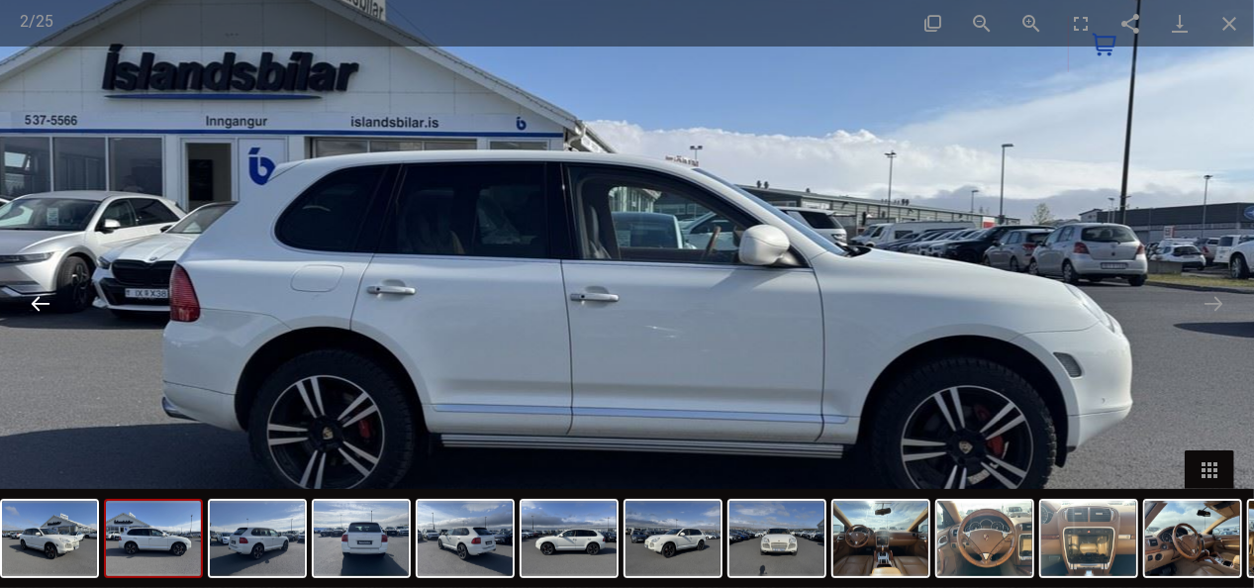
click at [42, 302] on button "Previous slide" at bounding box center [41, 303] width 42 height 39
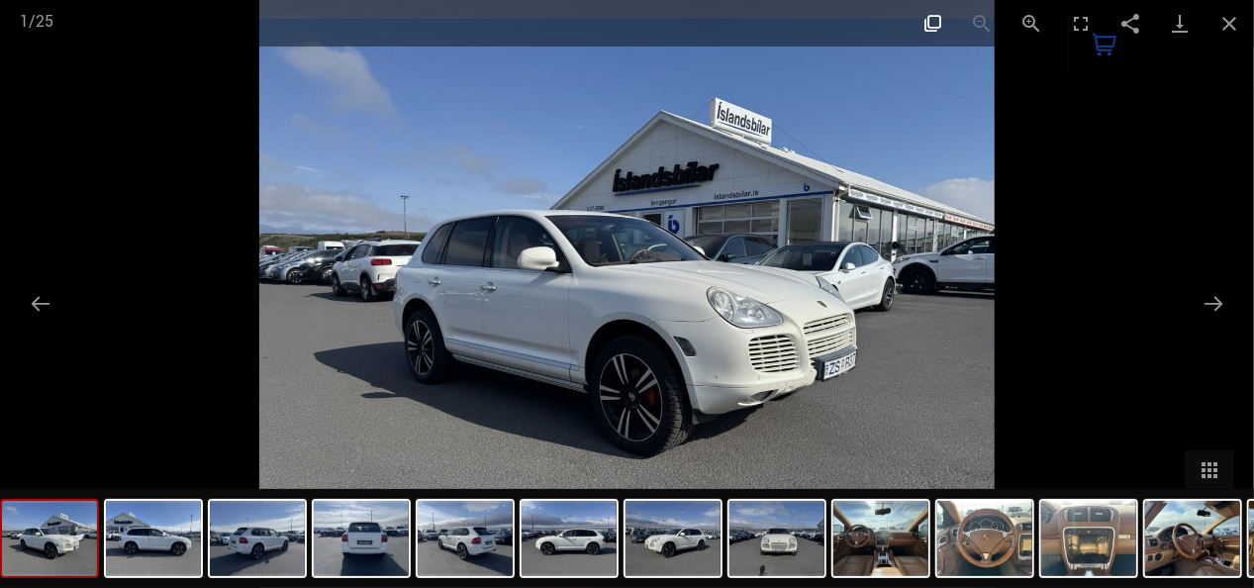
click at [934, 15] on button "Actual size" at bounding box center [932, 23] width 49 height 47
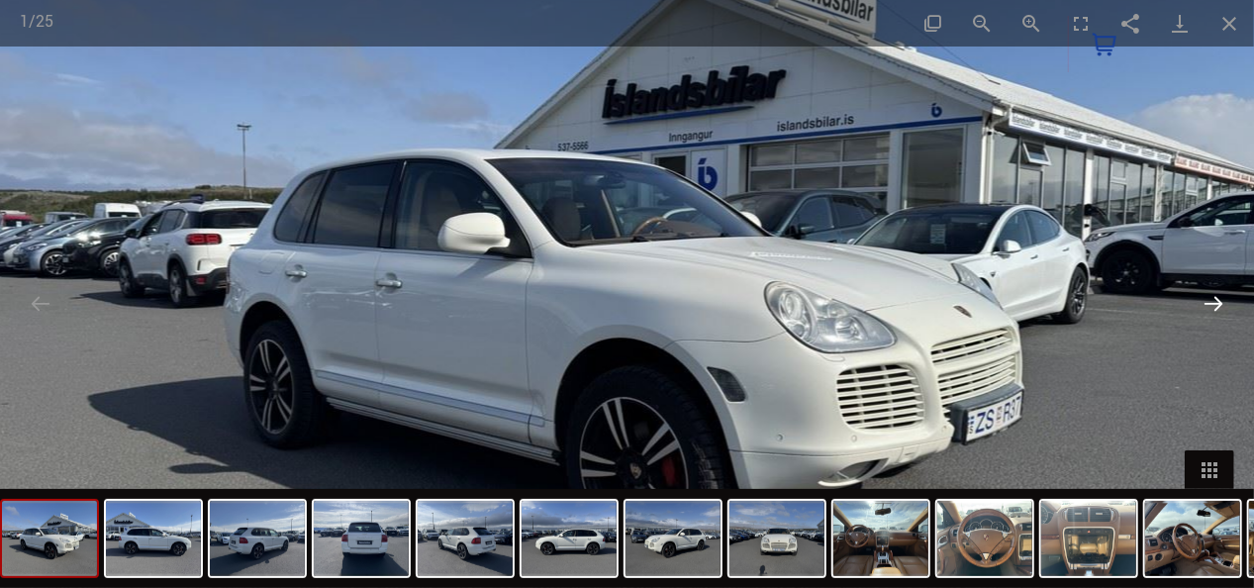
click at [1216, 299] on button "Next slide" at bounding box center [1214, 303] width 42 height 39
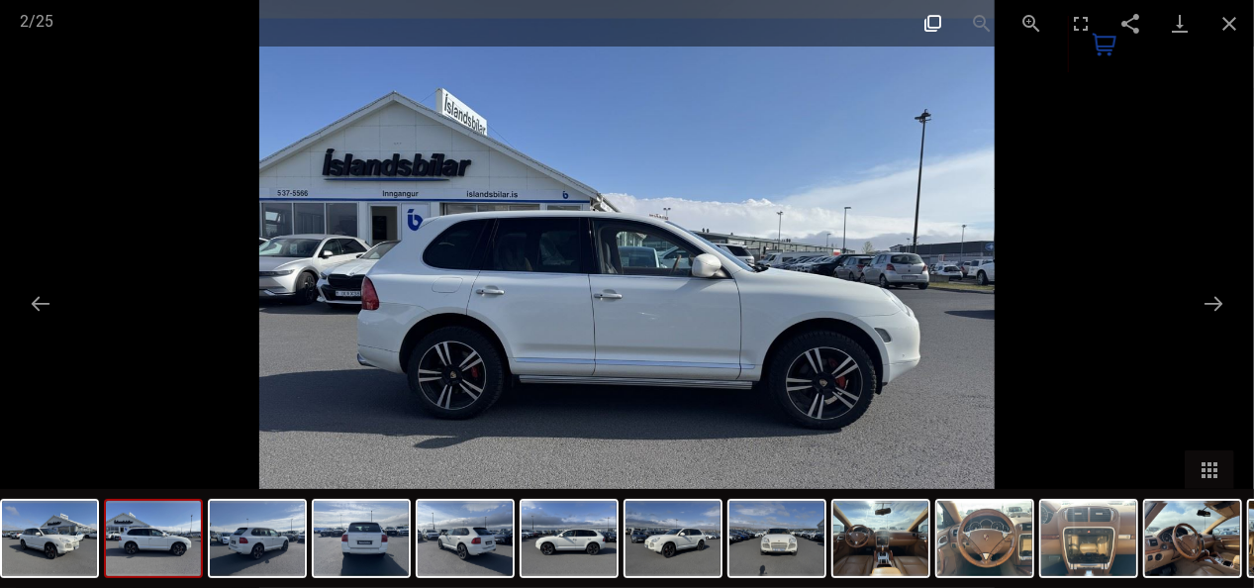
click at [930, 20] on button "Actual size" at bounding box center [932, 23] width 49 height 47
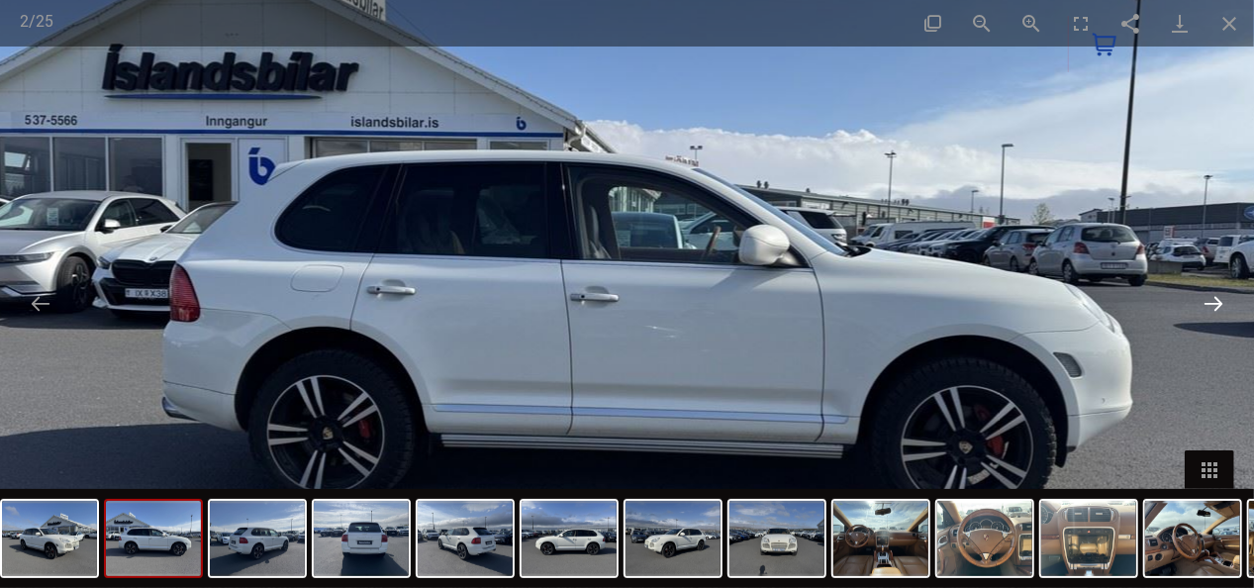
click at [1216, 299] on button "Next slide" at bounding box center [1214, 303] width 42 height 39
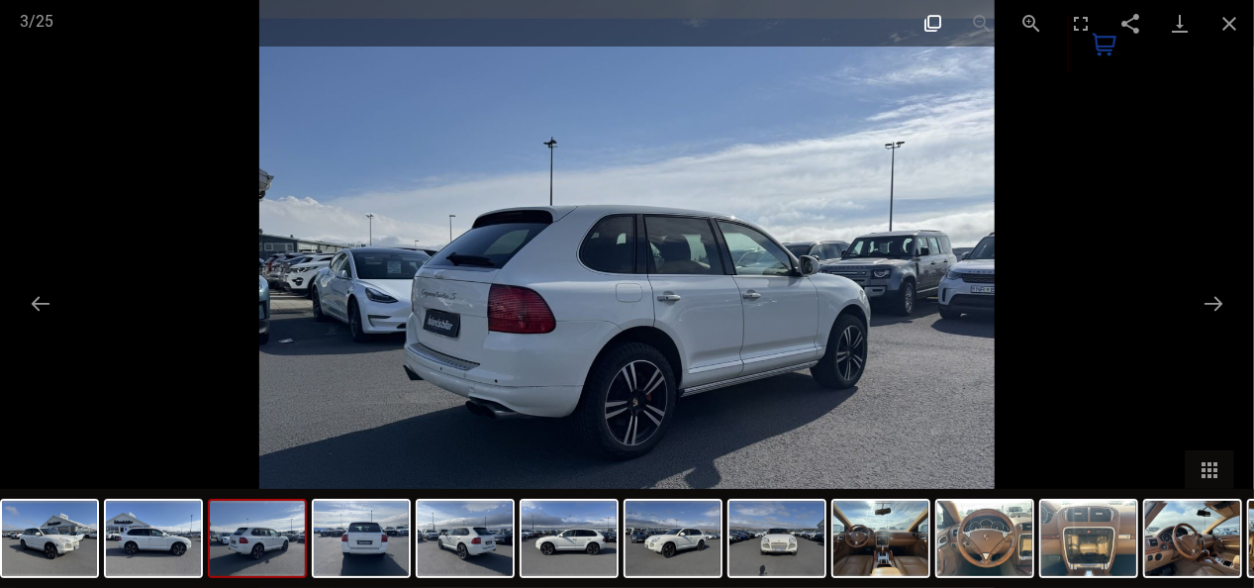
click at [934, 20] on button "Actual size" at bounding box center [932, 23] width 49 height 47
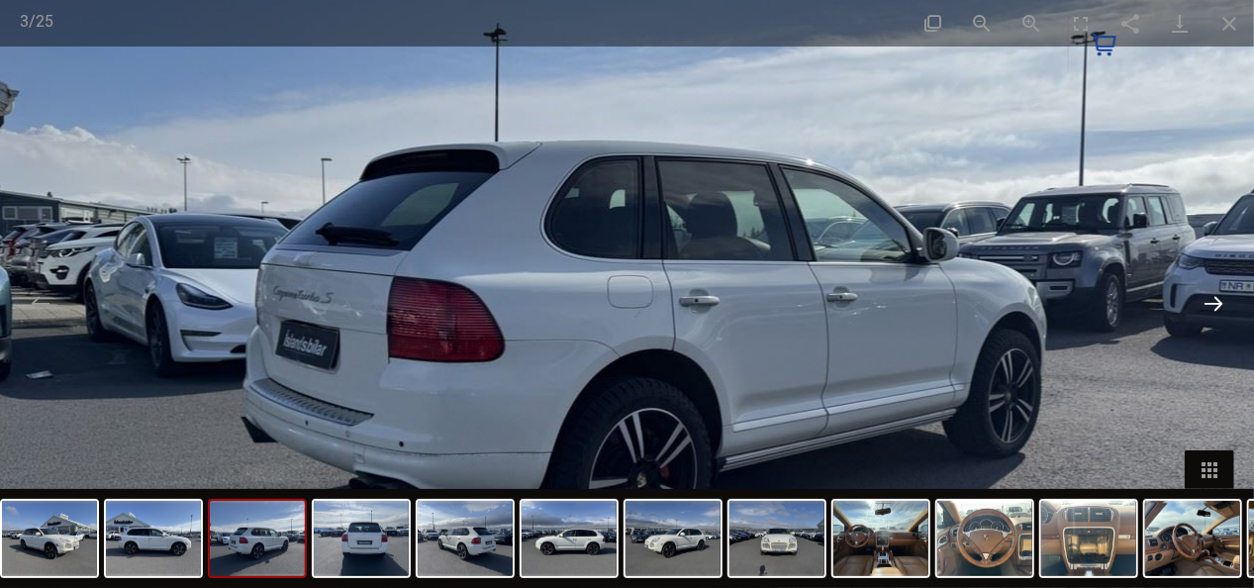
click at [1215, 297] on button "Next slide" at bounding box center [1214, 303] width 42 height 39
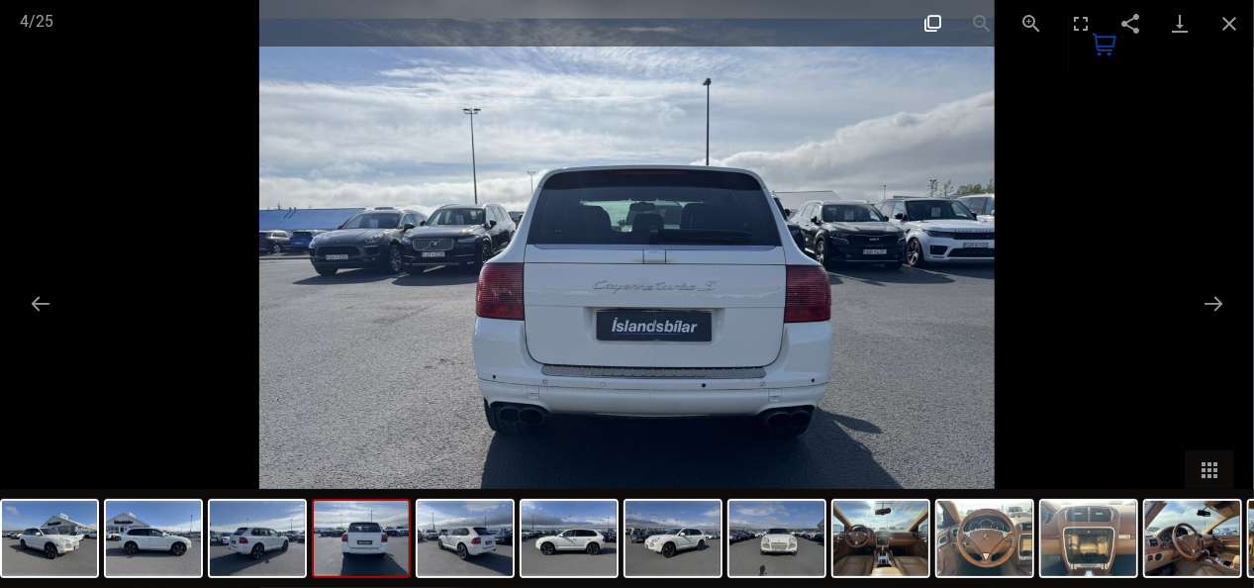
click at [933, 20] on button "Actual size" at bounding box center [932, 23] width 49 height 47
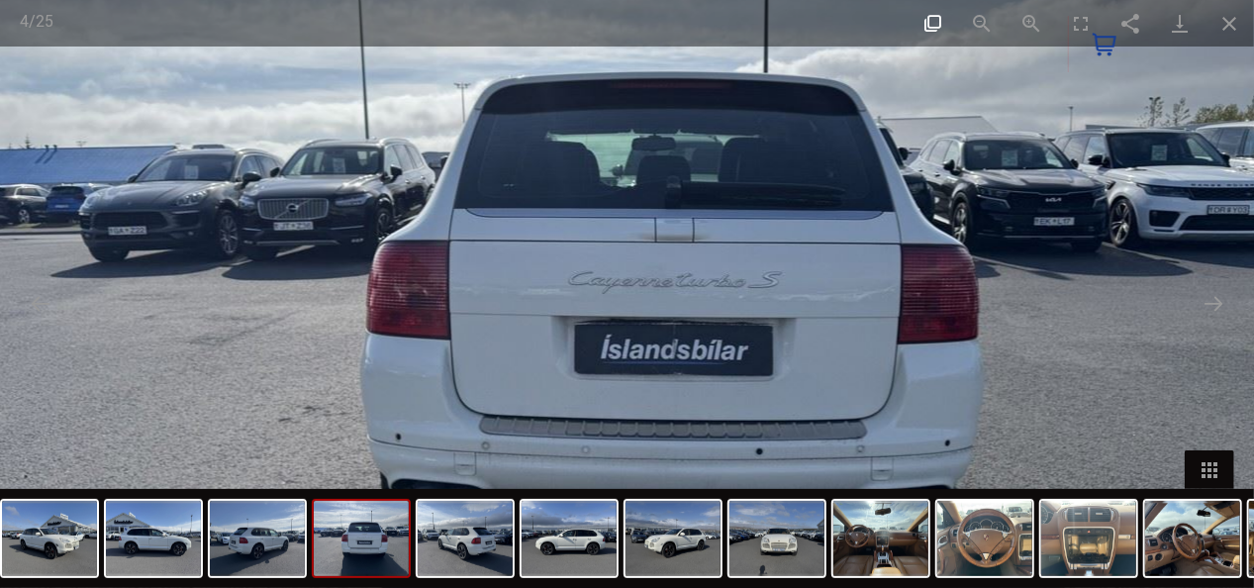
click at [933, 20] on button "Actual size" at bounding box center [932, 23] width 49 height 47
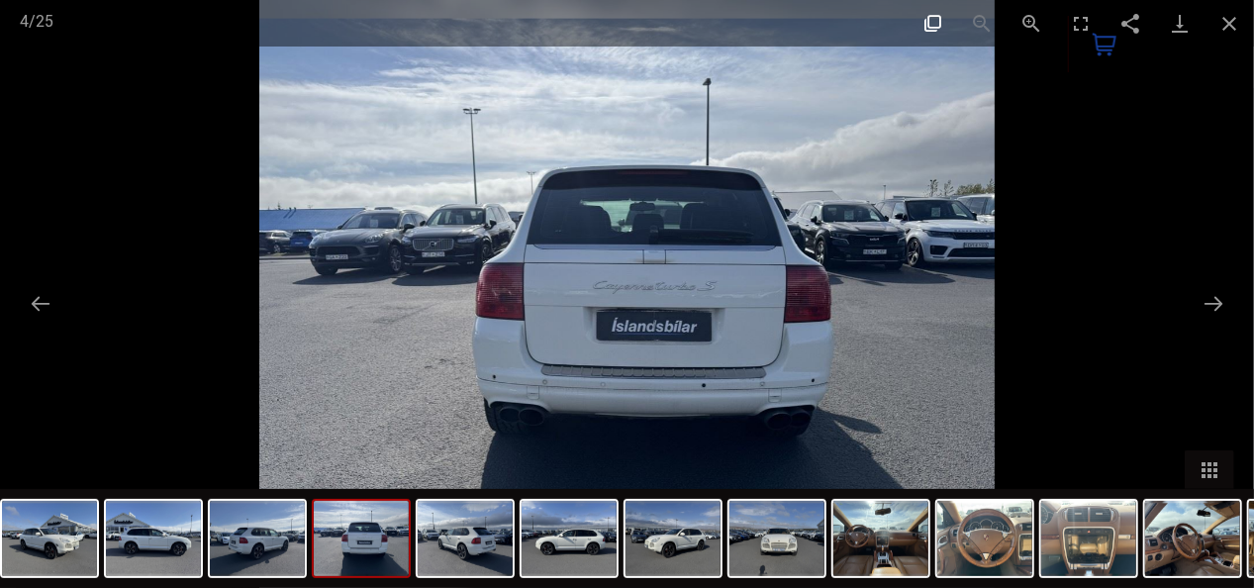
click at [933, 20] on button "Actual size" at bounding box center [932, 23] width 49 height 47
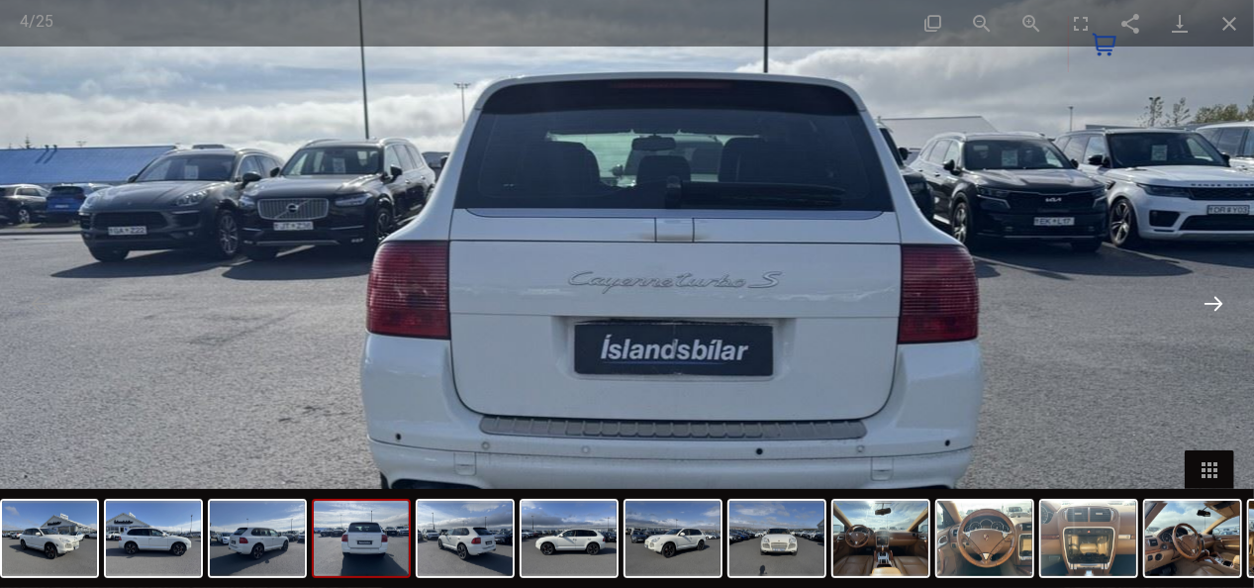
click at [1215, 297] on button "Next slide" at bounding box center [1214, 303] width 42 height 39
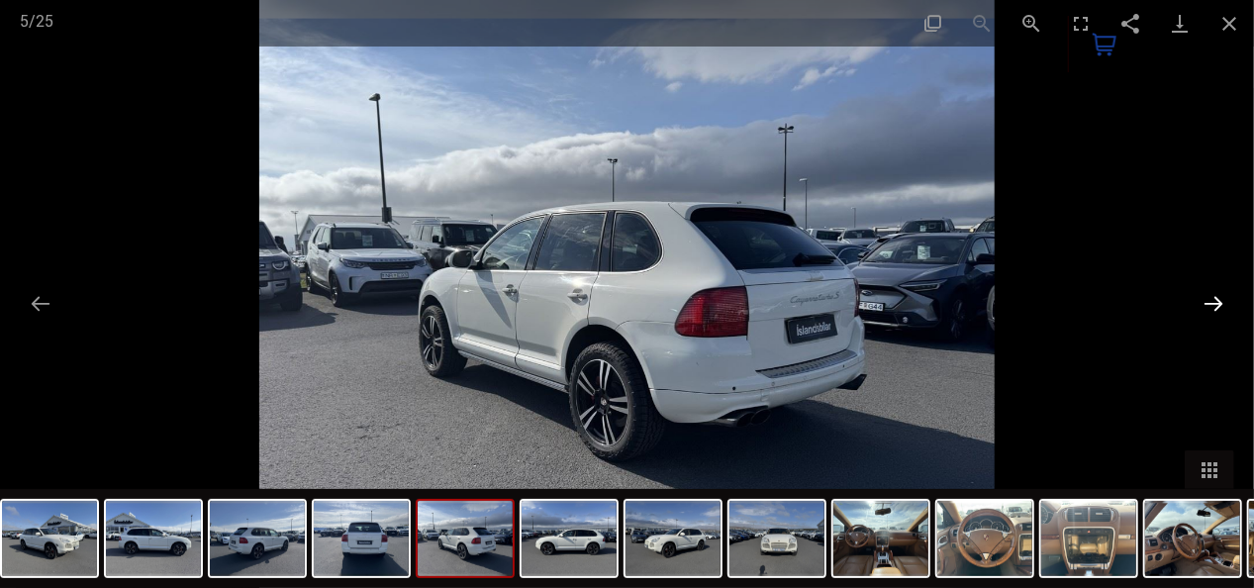
click at [1215, 297] on button "Next slide" at bounding box center [1214, 303] width 42 height 39
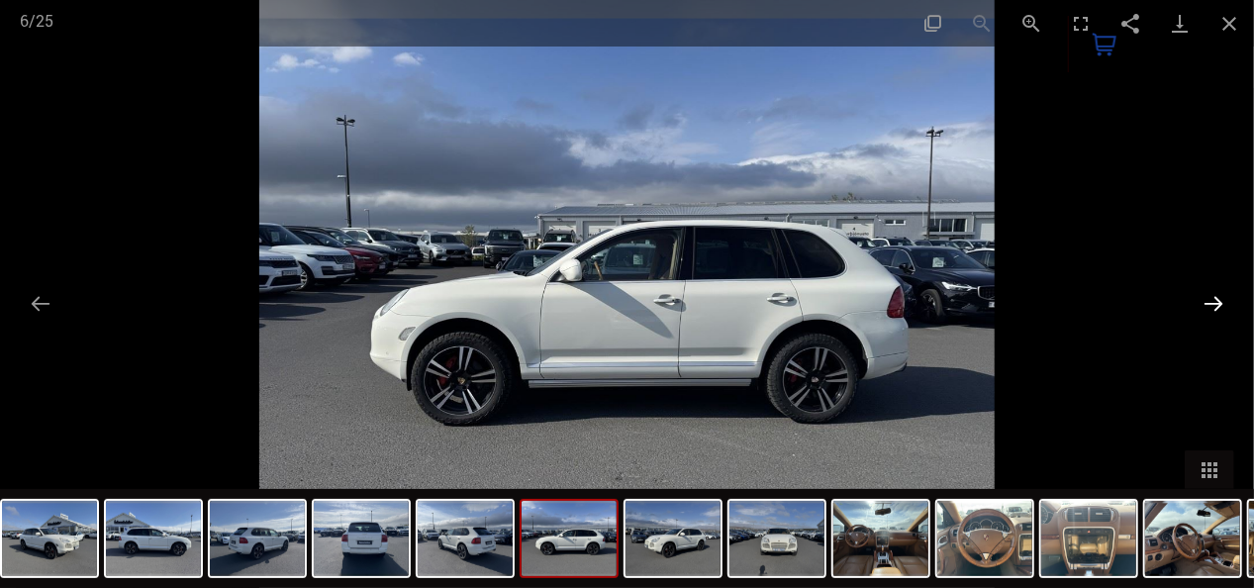
click at [1215, 297] on button "Next slide" at bounding box center [1214, 303] width 42 height 39
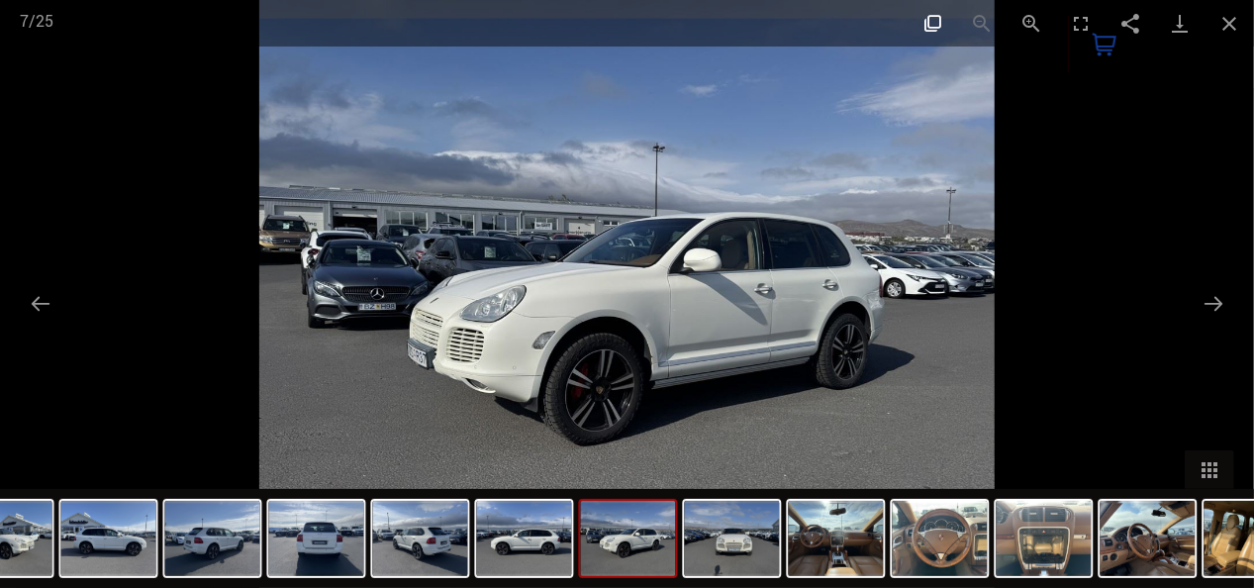
click at [939, 22] on button "Actual size" at bounding box center [932, 23] width 49 height 47
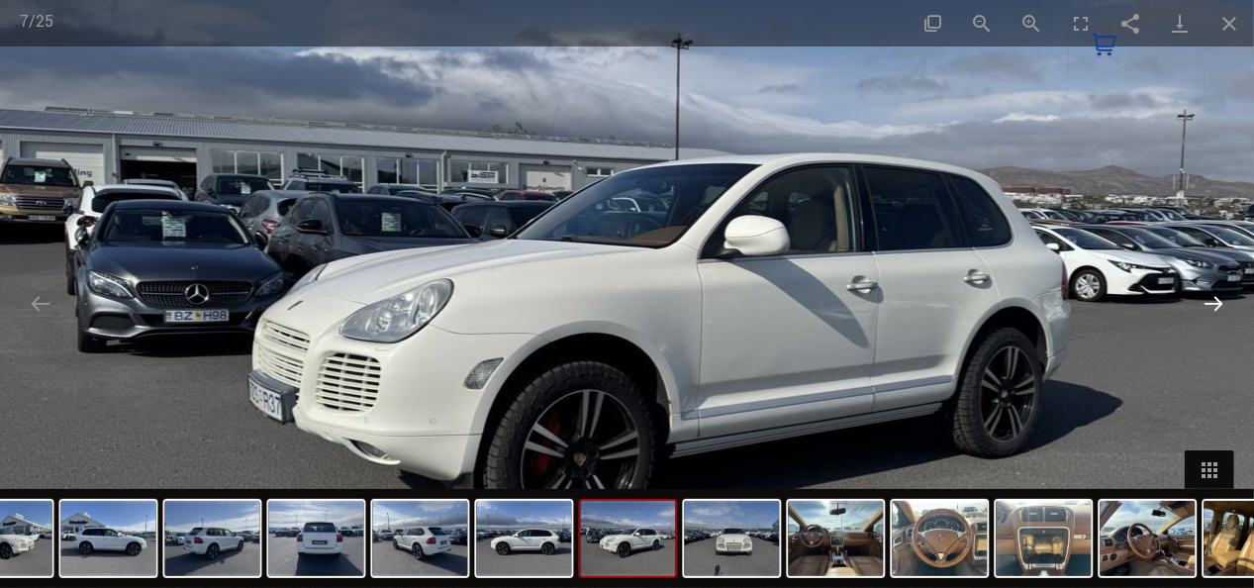
click at [1213, 294] on button "Next slide" at bounding box center [1214, 303] width 42 height 39
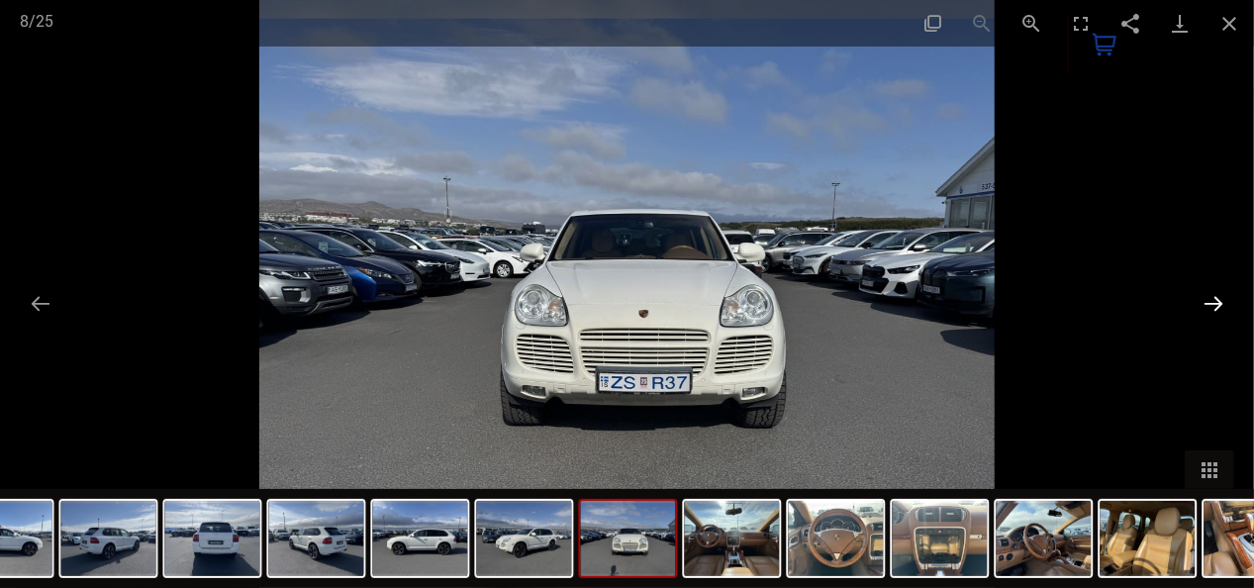
click at [1213, 292] on button "Next slide" at bounding box center [1214, 303] width 42 height 39
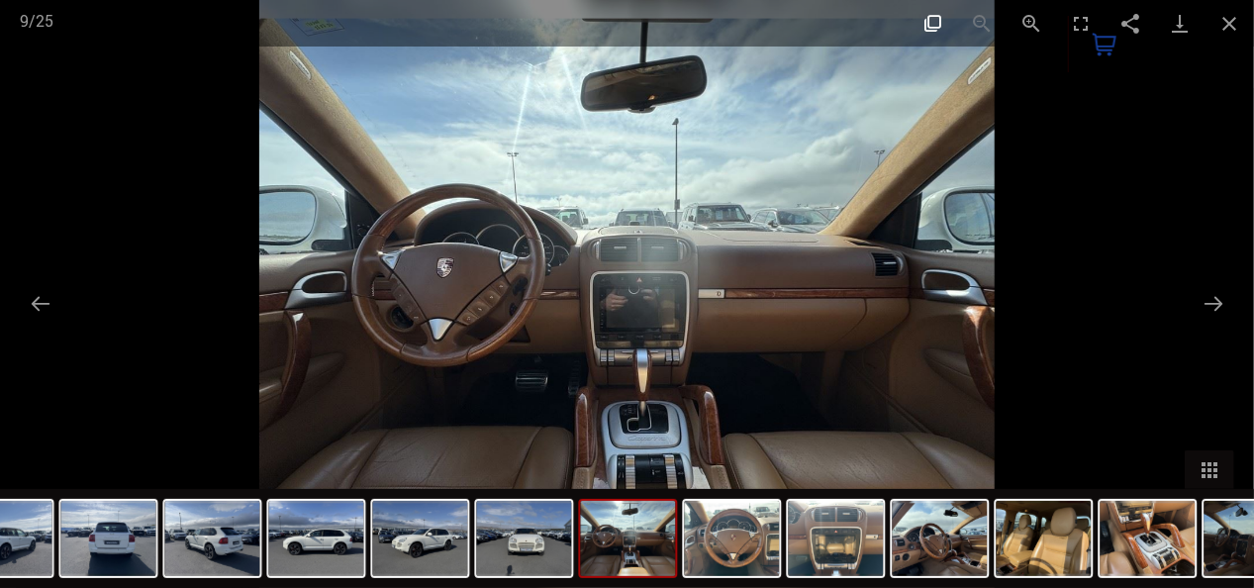
click at [933, 16] on button "Actual size" at bounding box center [932, 23] width 49 height 47
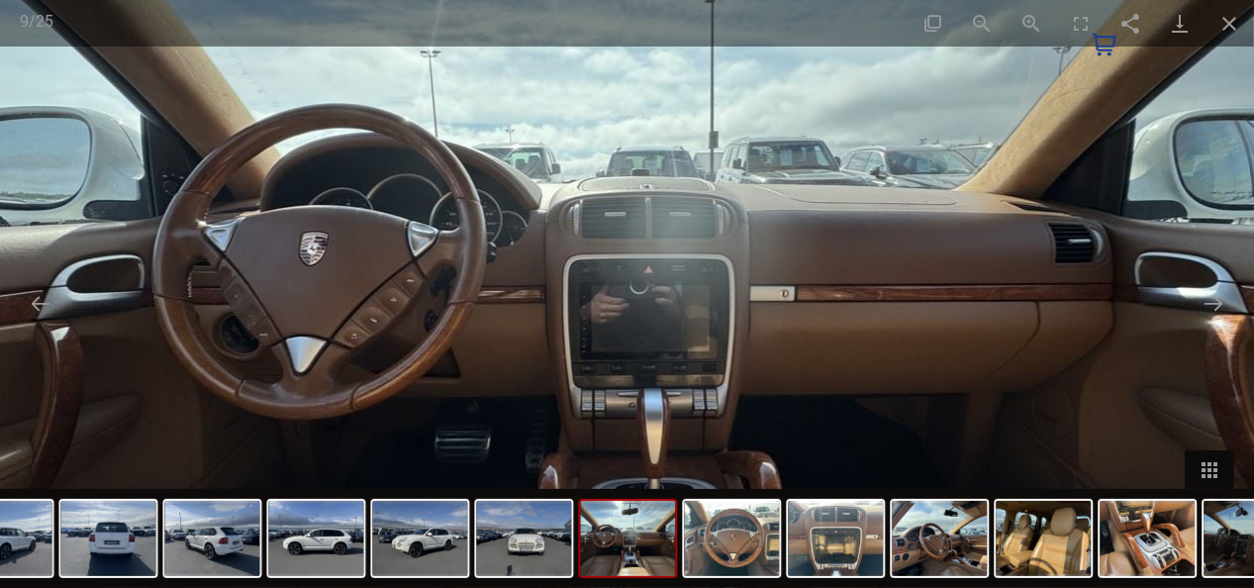
click at [1004, 99] on img at bounding box center [627, 293] width 1266 height 1012
click at [1219, 298] on button "Next slide" at bounding box center [1214, 303] width 42 height 39
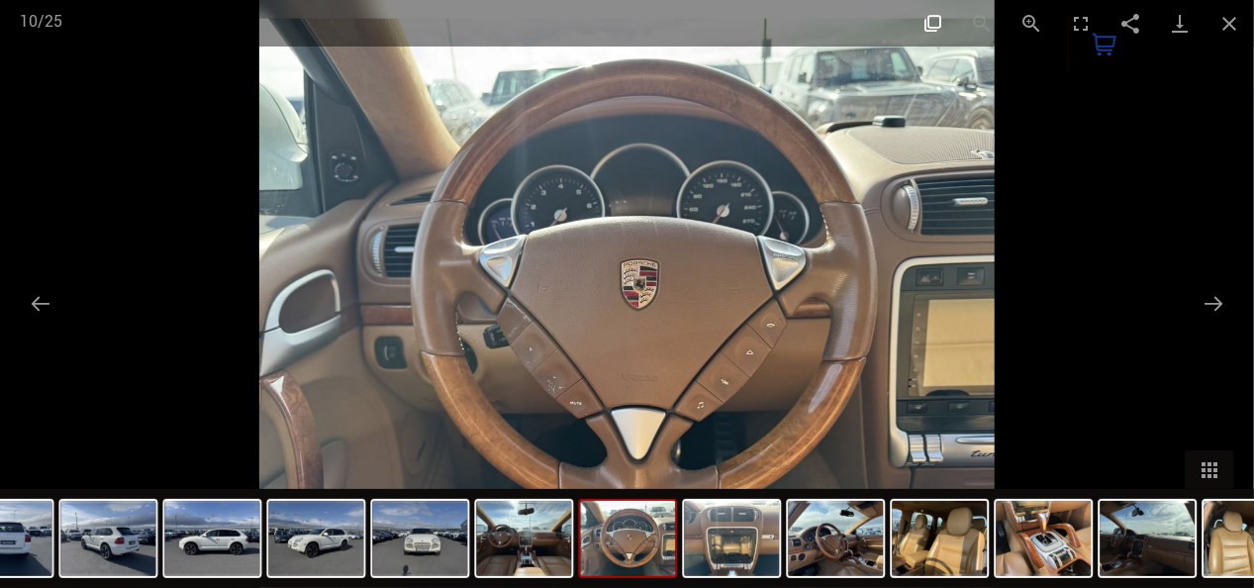
click at [933, 16] on button "Actual size" at bounding box center [932, 23] width 49 height 47
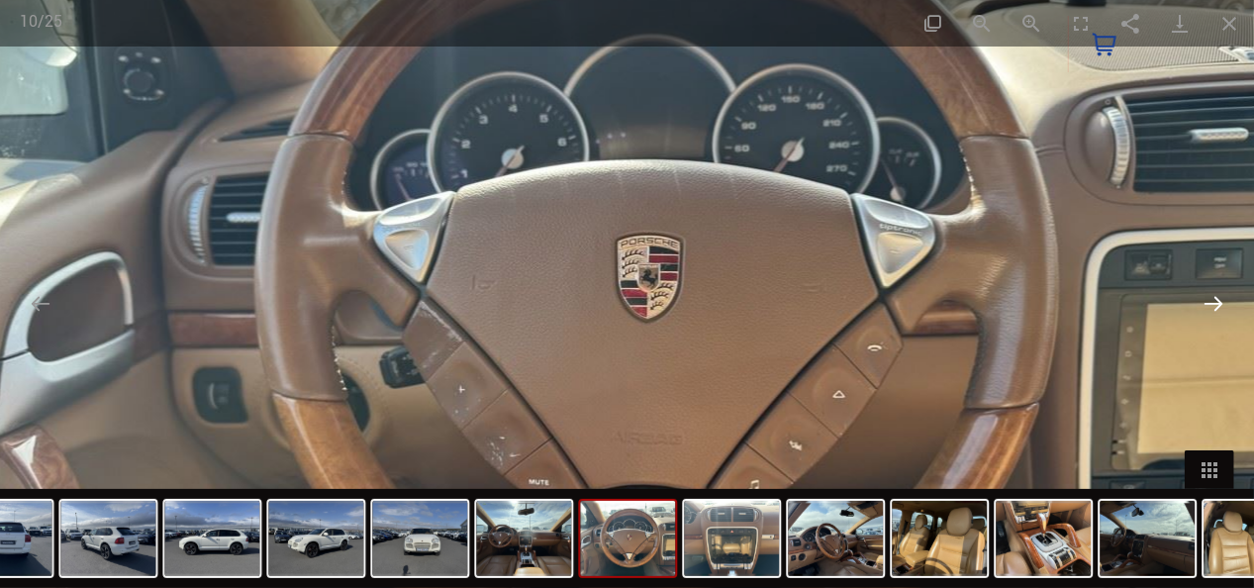
click at [1217, 301] on button "Next slide" at bounding box center [1214, 303] width 42 height 39
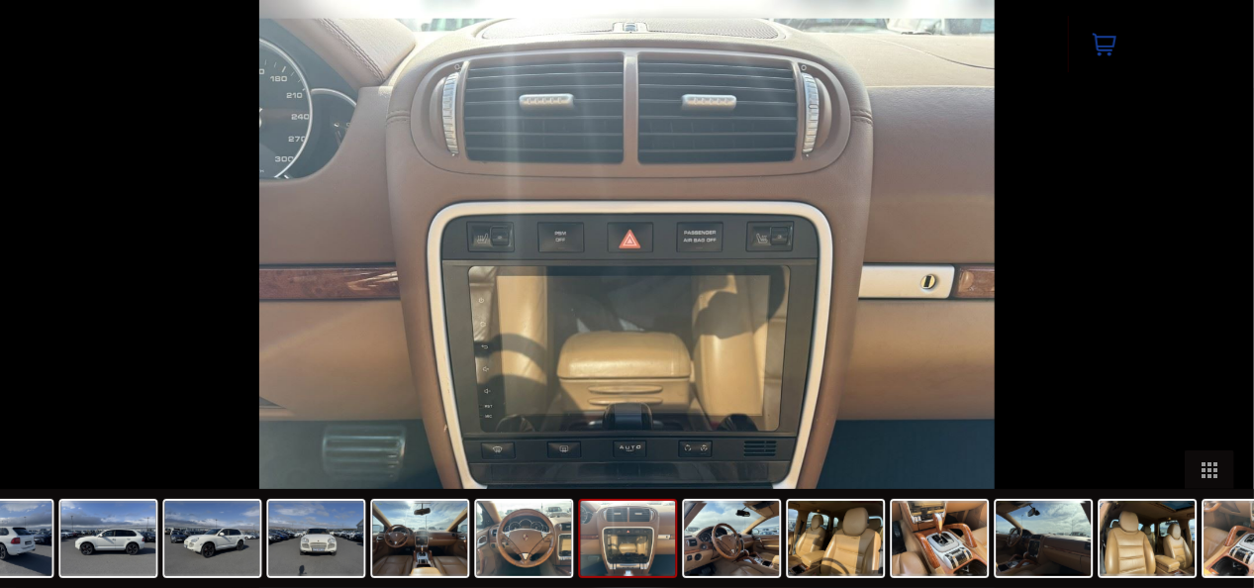
click at [1217, 301] on button "Next slide" at bounding box center [1224, 303] width 42 height 39
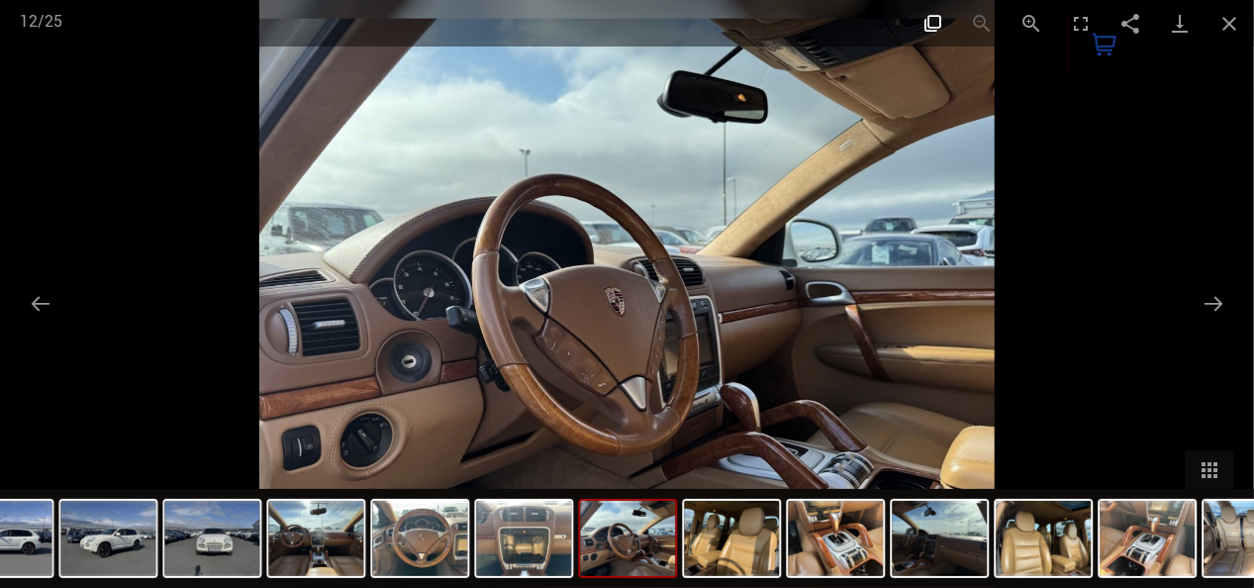
click at [936, 21] on button "Actual size" at bounding box center [932, 23] width 49 height 47
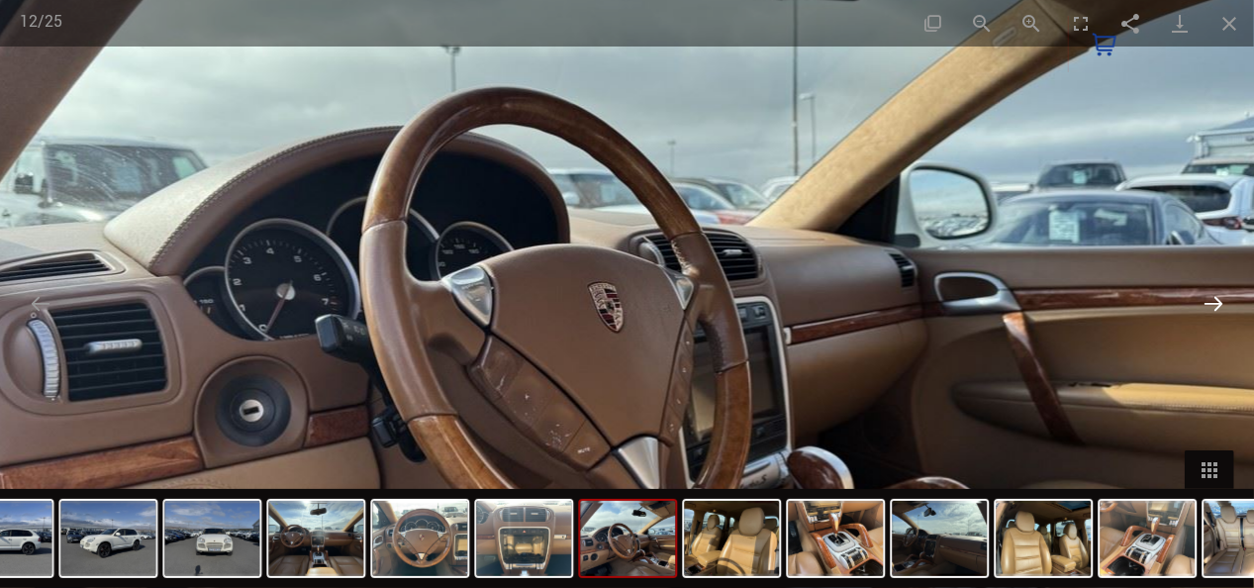
click at [1217, 294] on button "Next slide" at bounding box center [1214, 303] width 42 height 39
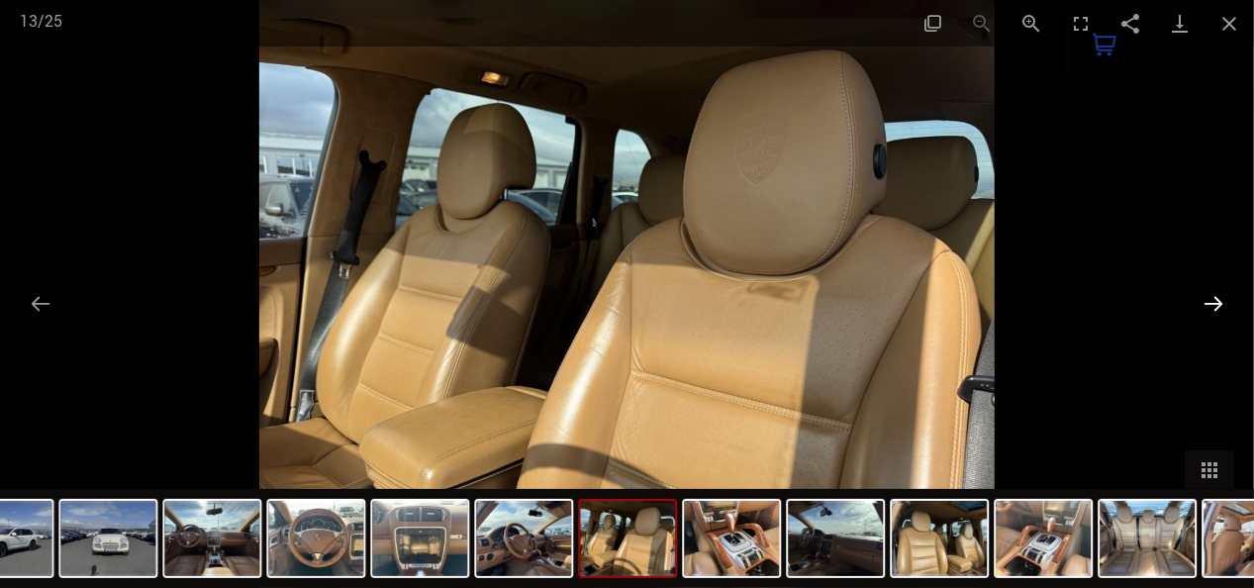
click at [1217, 294] on button "Next slide" at bounding box center [1214, 303] width 42 height 39
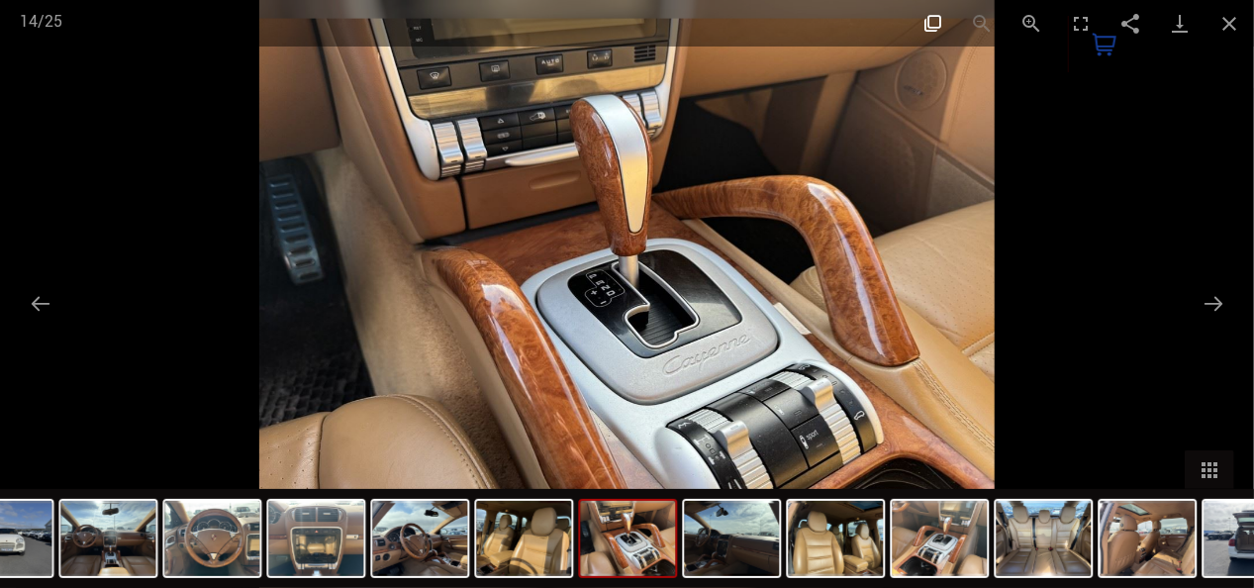
click at [934, 20] on button "Actual size" at bounding box center [932, 23] width 49 height 47
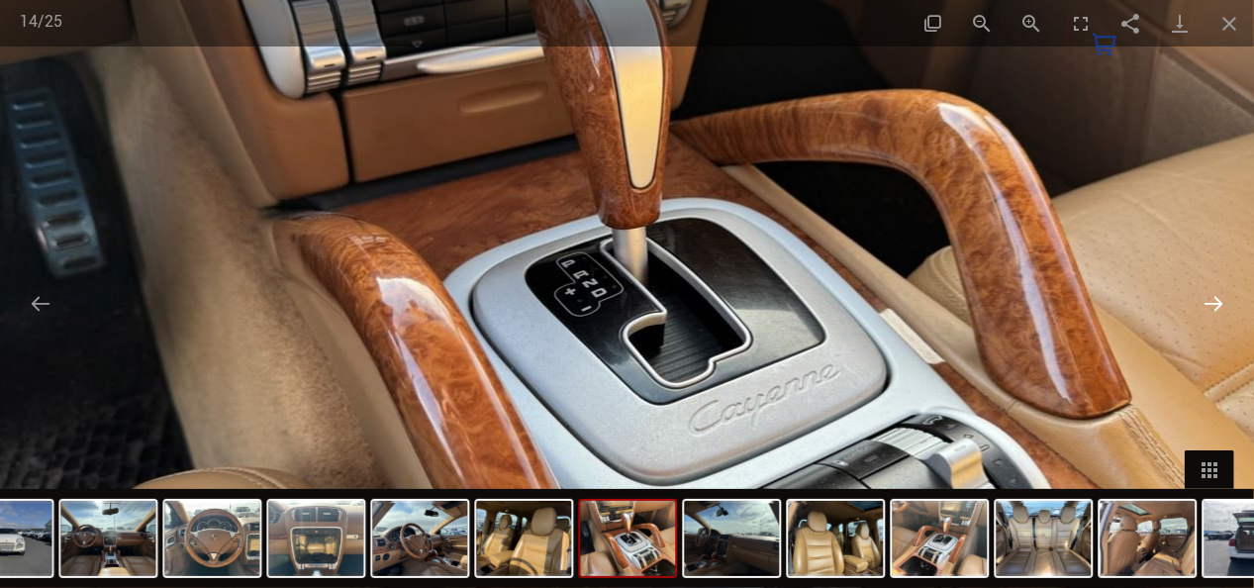
click at [1218, 297] on button "Next slide" at bounding box center [1214, 303] width 42 height 39
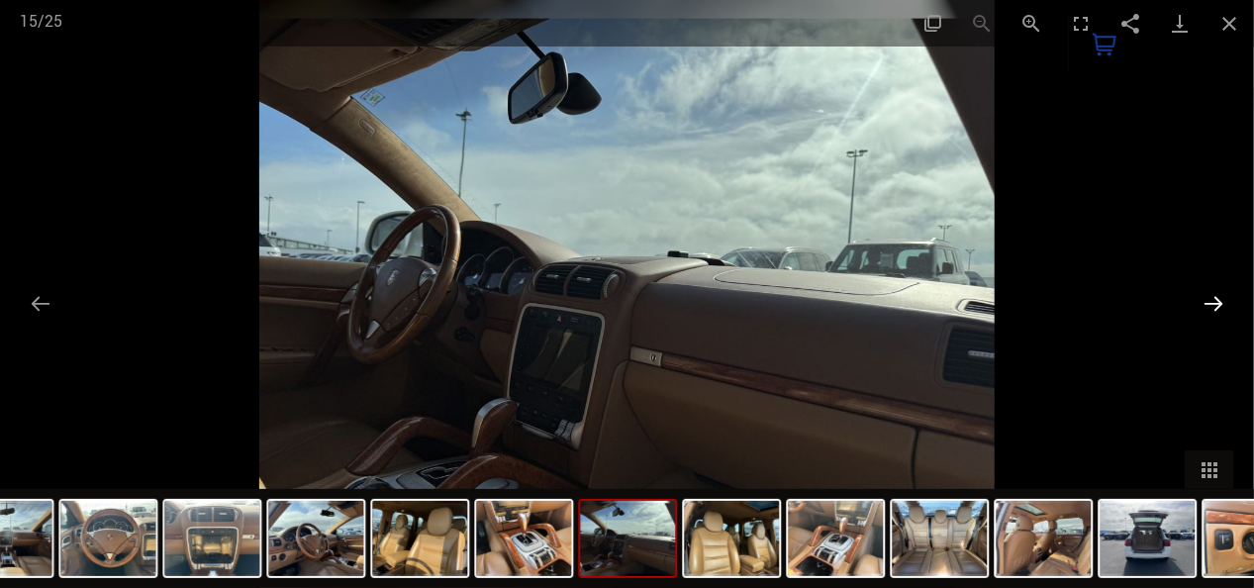
click at [1218, 297] on button "Next slide" at bounding box center [1214, 303] width 42 height 39
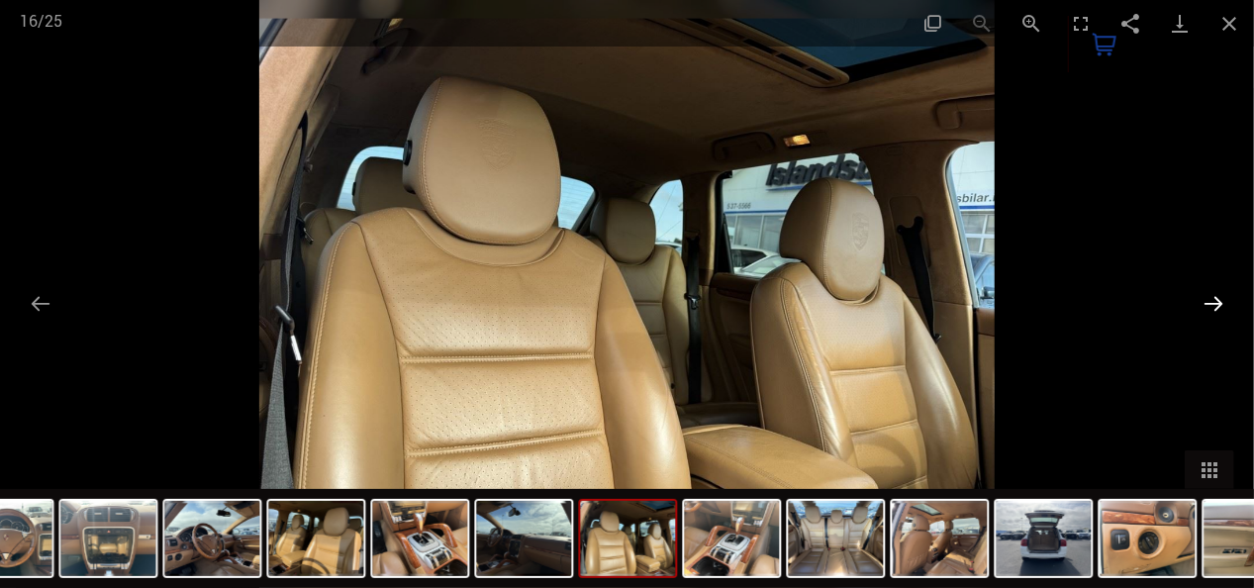
click at [1218, 297] on button "Next slide" at bounding box center [1214, 303] width 42 height 39
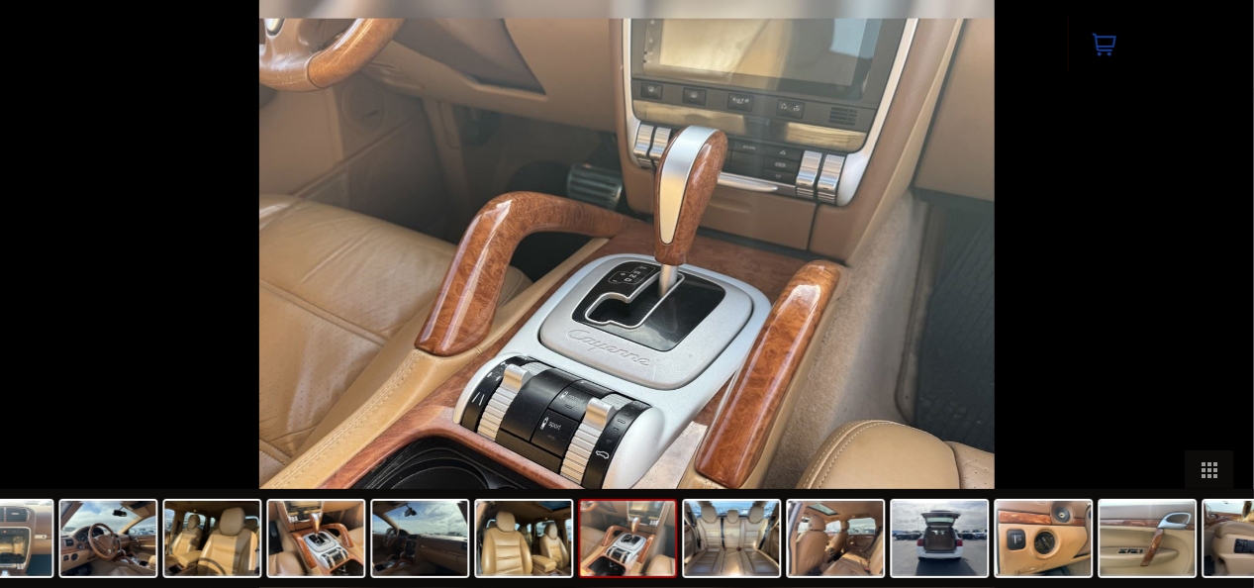
click at [1218, 297] on button "Next slide" at bounding box center [1224, 303] width 42 height 39
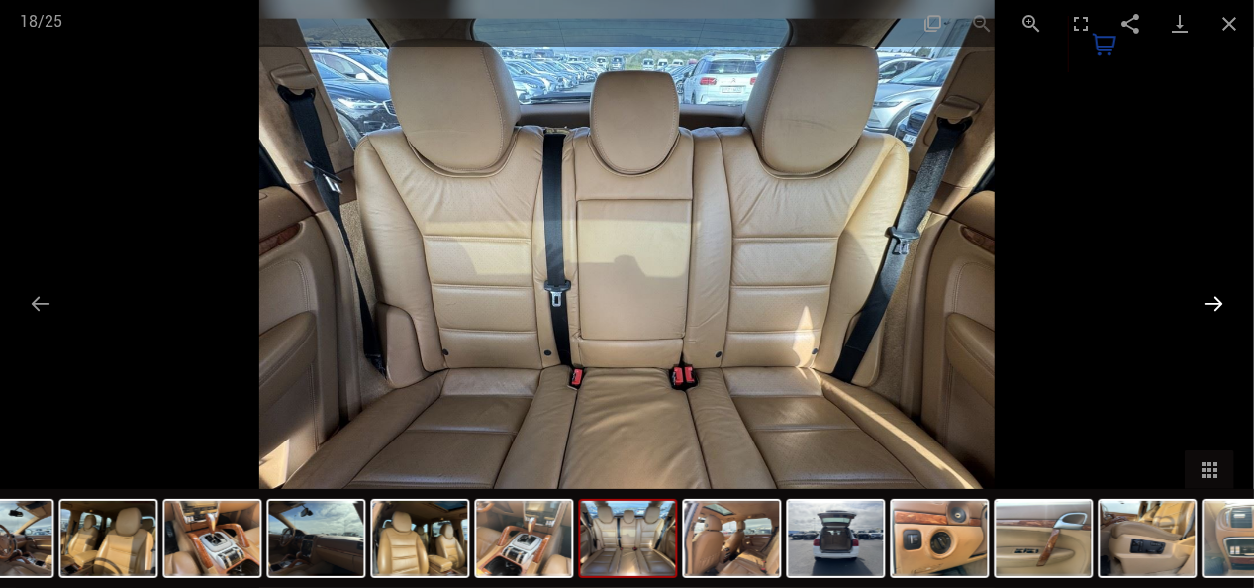
click at [1218, 297] on button "Next slide" at bounding box center [1214, 303] width 42 height 39
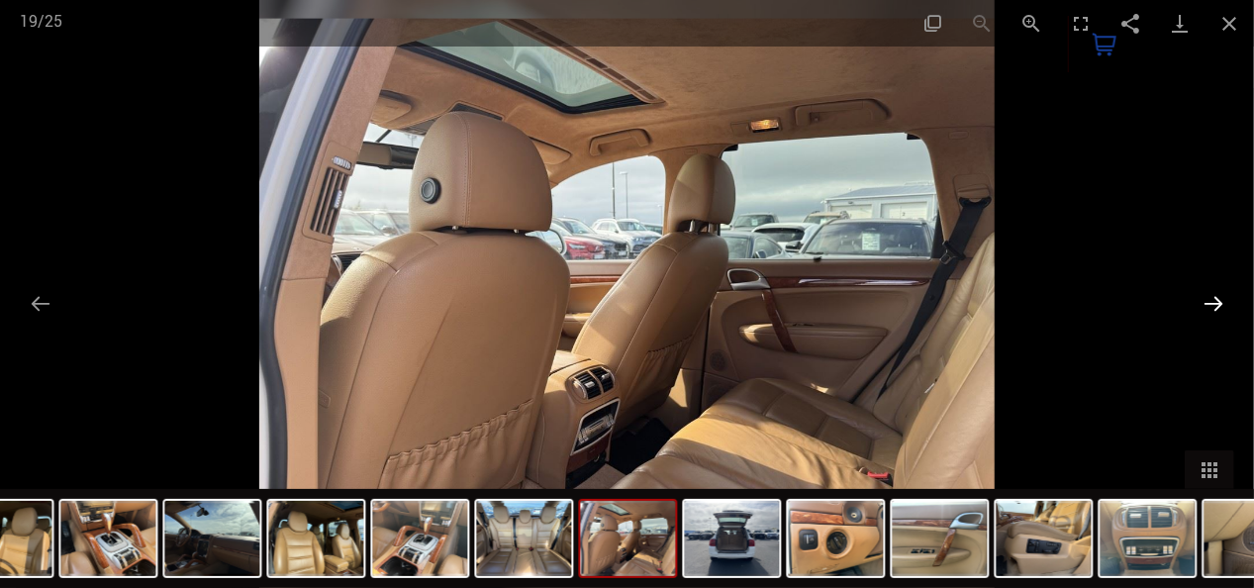
click at [1218, 297] on button "Next slide" at bounding box center [1214, 303] width 42 height 39
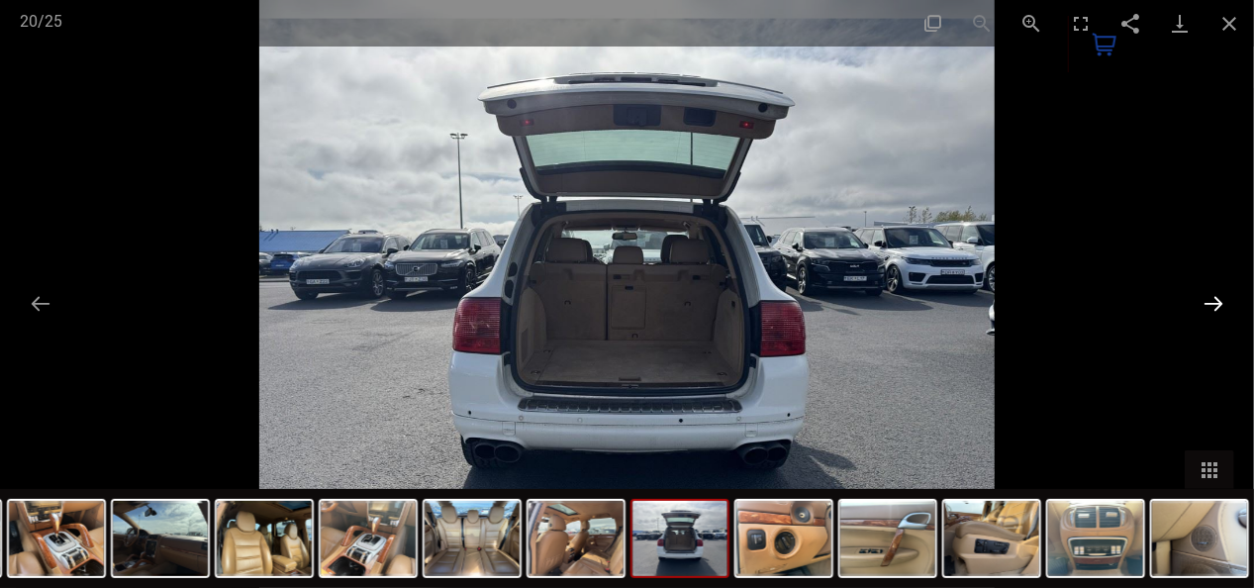
click at [1218, 297] on button "Next slide" at bounding box center [1214, 303] width 42 height 39
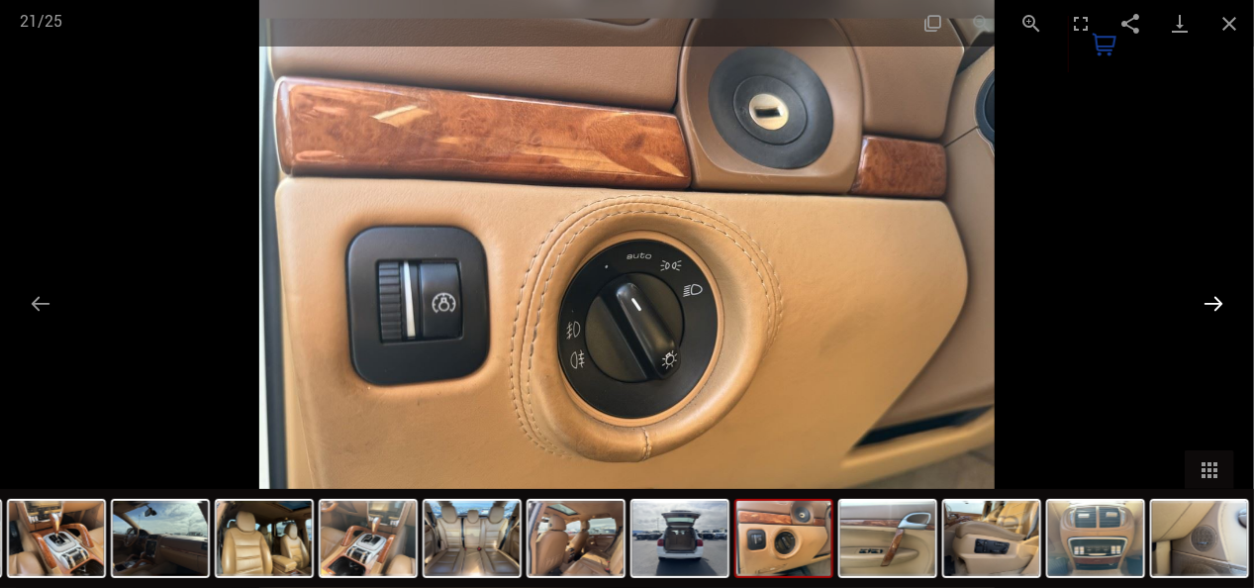
click at [1218, 297] on button "Next slide" at bounding box center [1214, 303] width 42 height 39
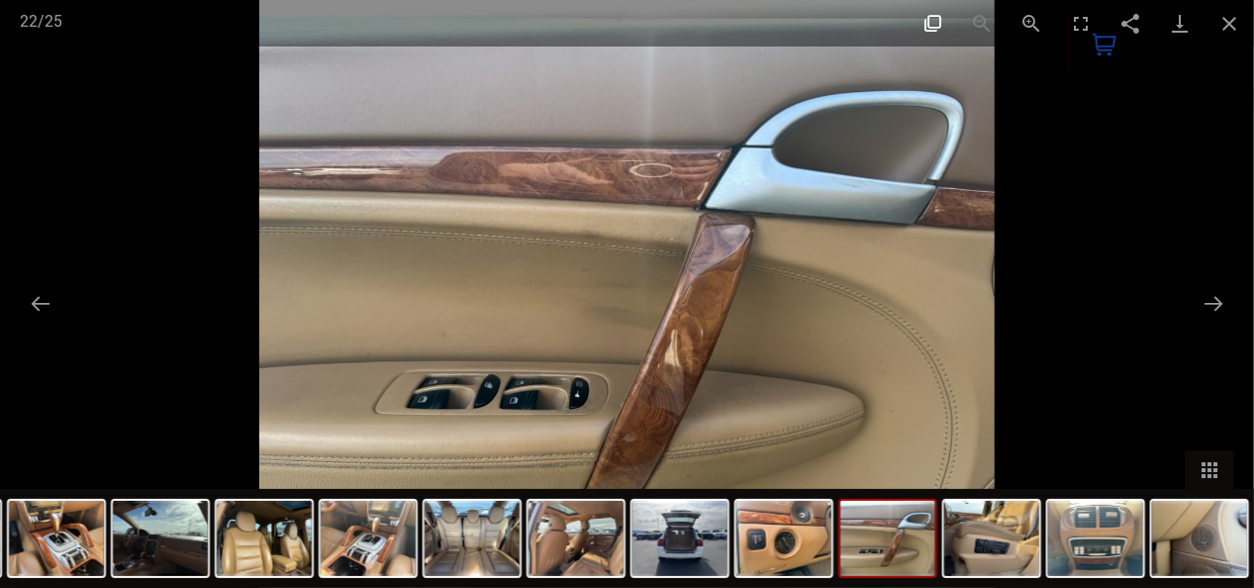
click at [936, 18] on button "Actual size" at bounding box center [932, 23] width 49 height 47
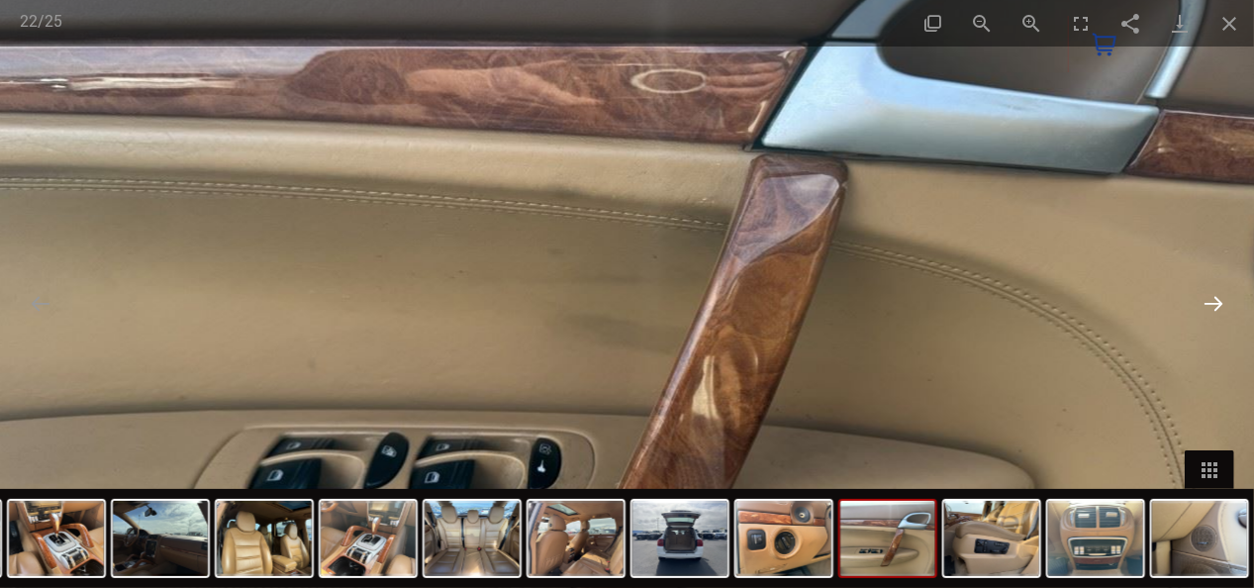
click at [1211, 297] on button "Next slide" at bounding box center [1214, 303] width 42 height 39
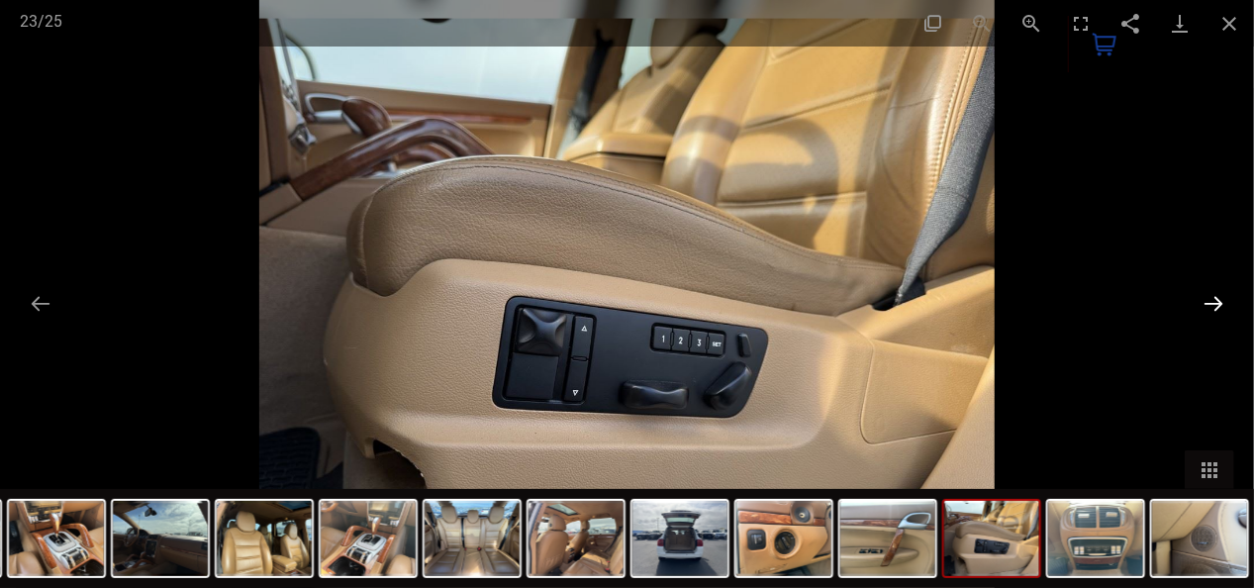
click at [1211, 297] on button "Next slide" at bounding box center [1214, 303] width 42 height 39
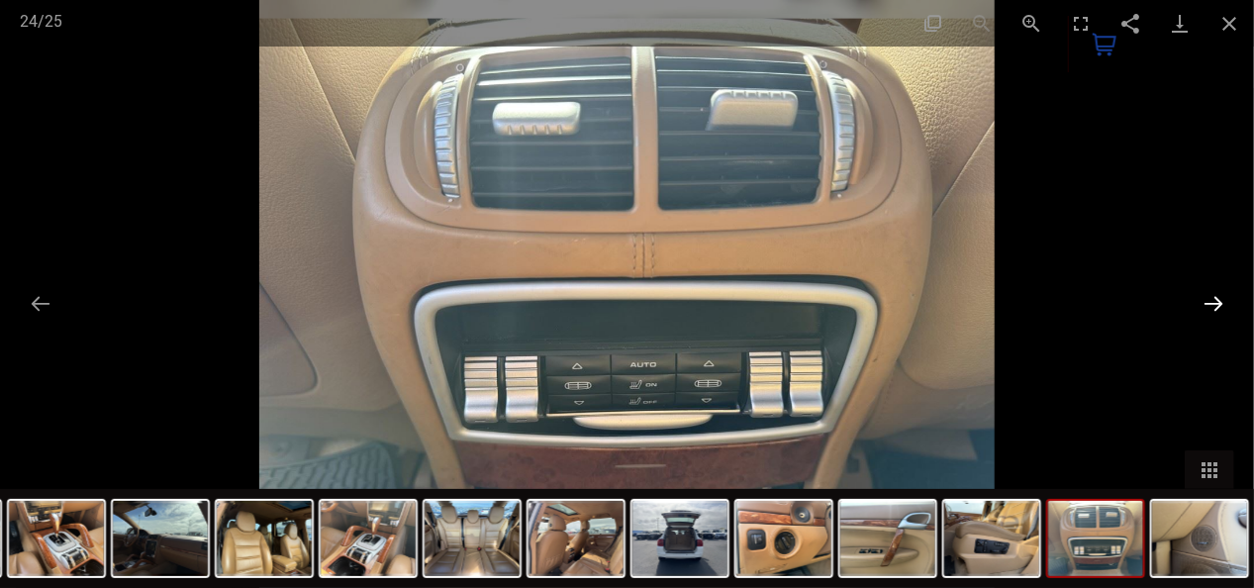
click at [1211, 297] on button "Next slide" at bounding box center [1214, 303] width 42 height 39
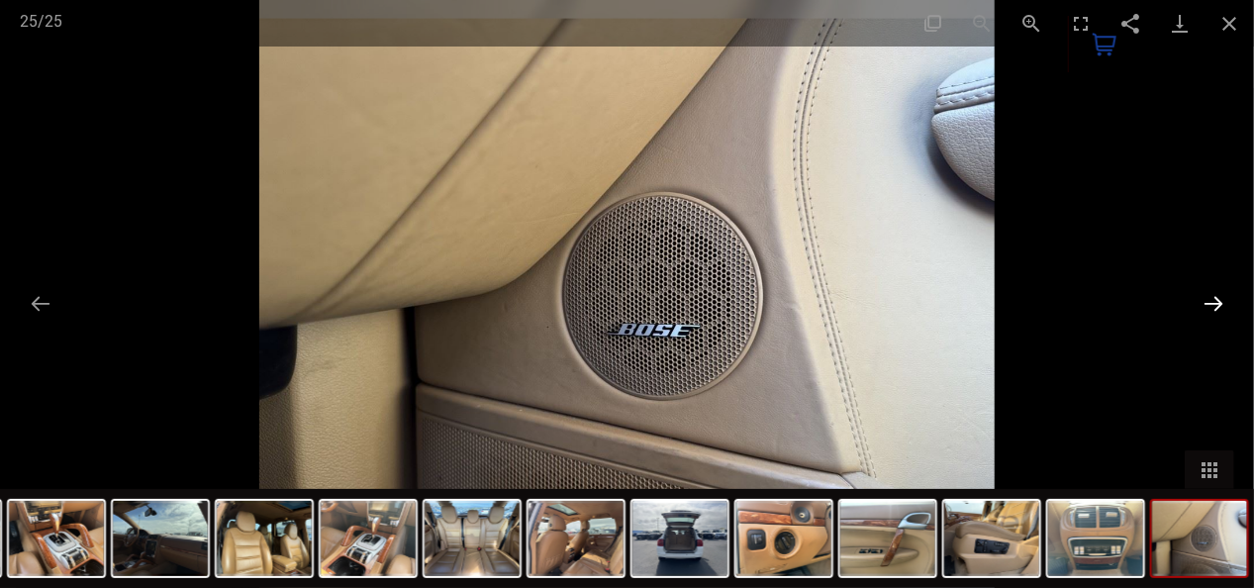
click at [1211, 297] on button "Next slide" at bounding box center [1214, 303] width 42 height 39
